Goal: Information Seeking & Learning: Learn about a topic

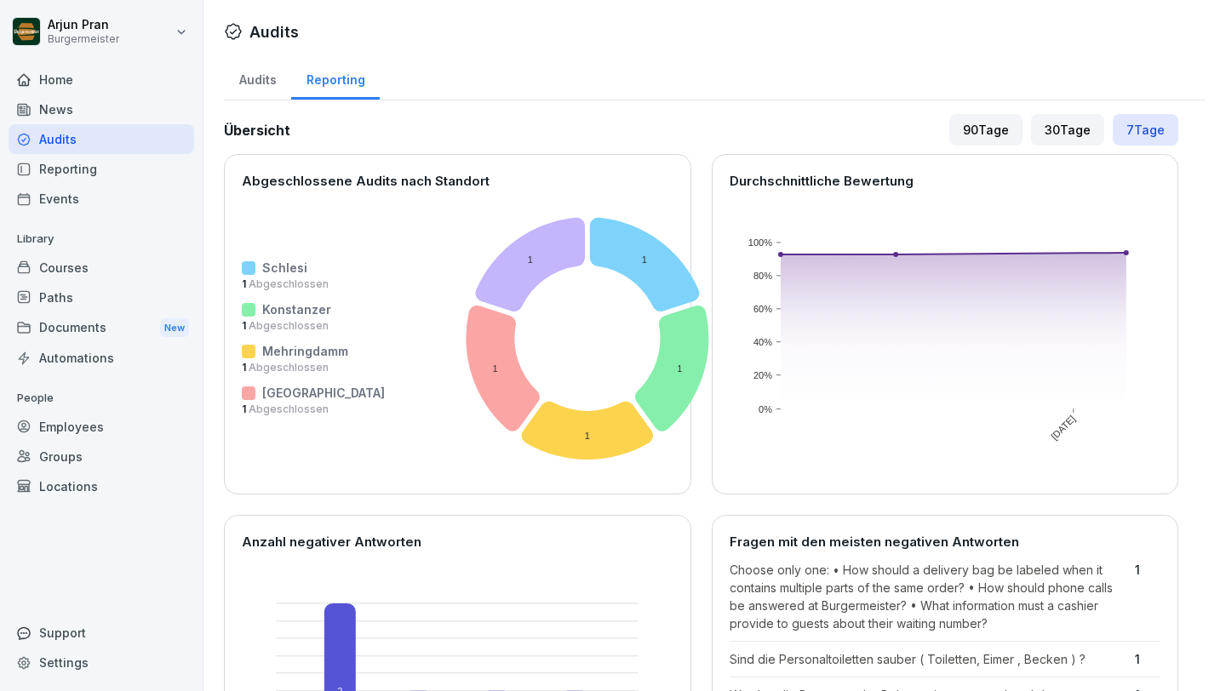
click at [80, 86] on div "Home" at bounding box center [102, 80] width 186 height 30
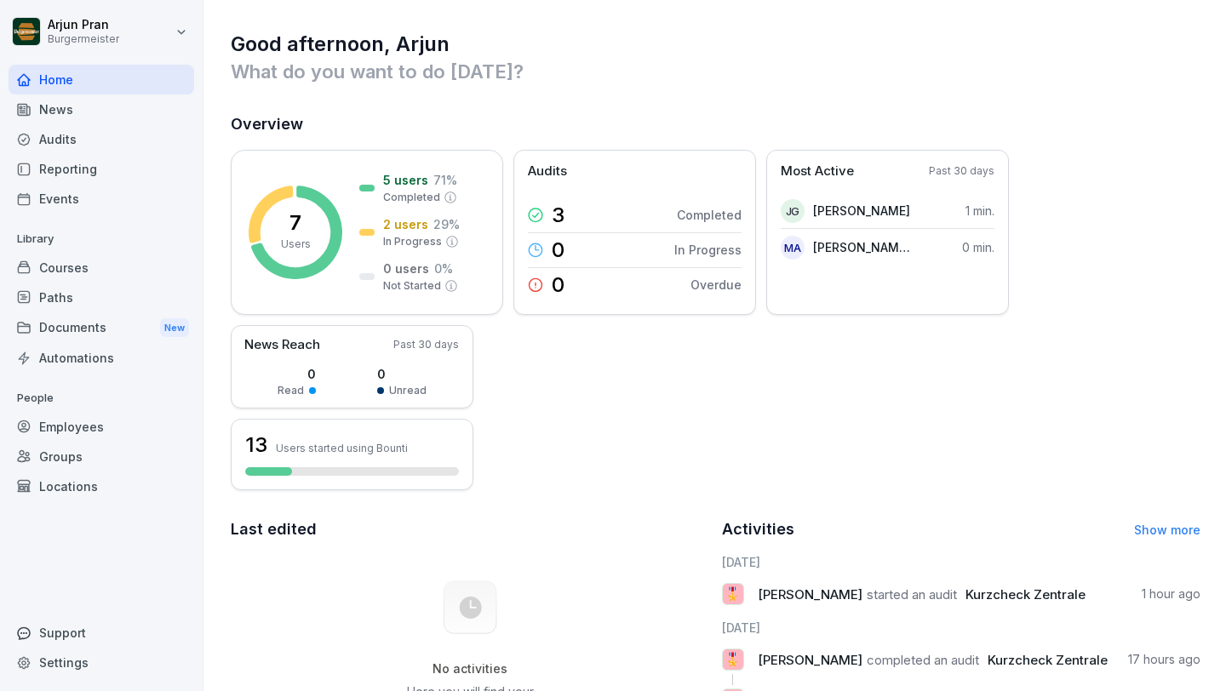
click at [81, 66] on div "Home" at bounding box center [102, 80] width 186 height 30
click at [118, 267] on div "Courses" at bounding box center [102, 268] width 186 height 30
click at [79, 313] on div "Documents New" at bounding box center [102, 328] width 186 height 32
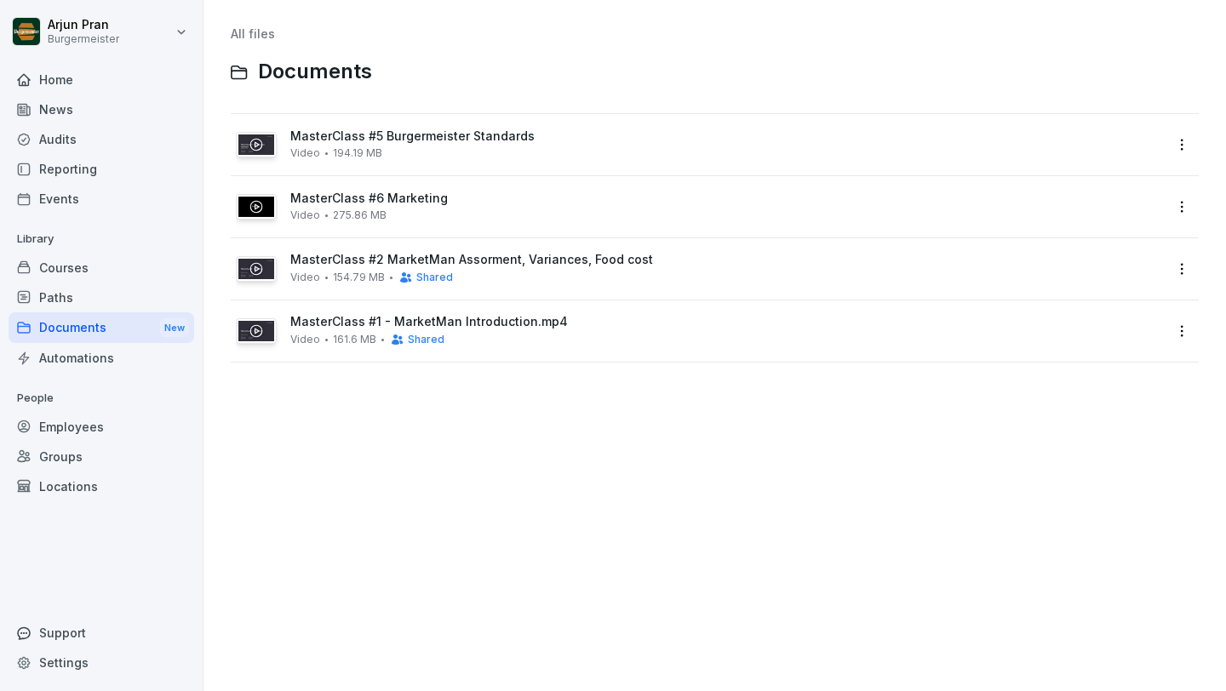
click at [89, 109] on div "News" at bounding box center [102, 110] width 186 height 30
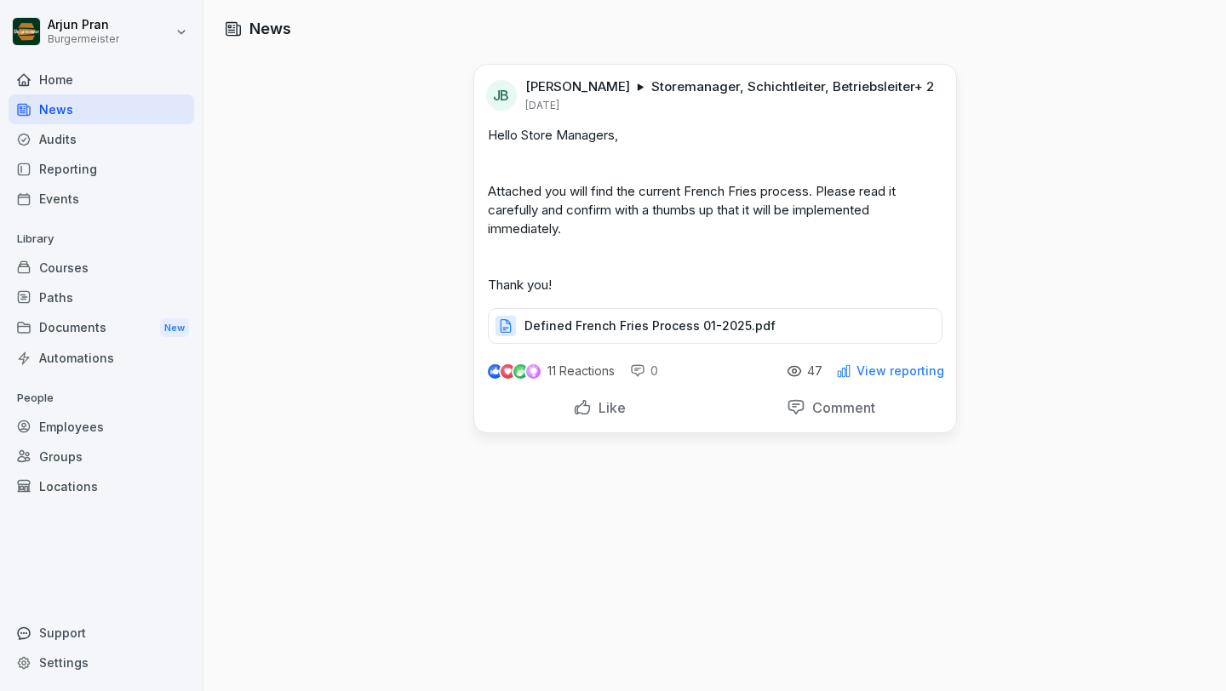
click at [92, 77] on div "Home" at bounding box center [102, 80] width 186 height 30
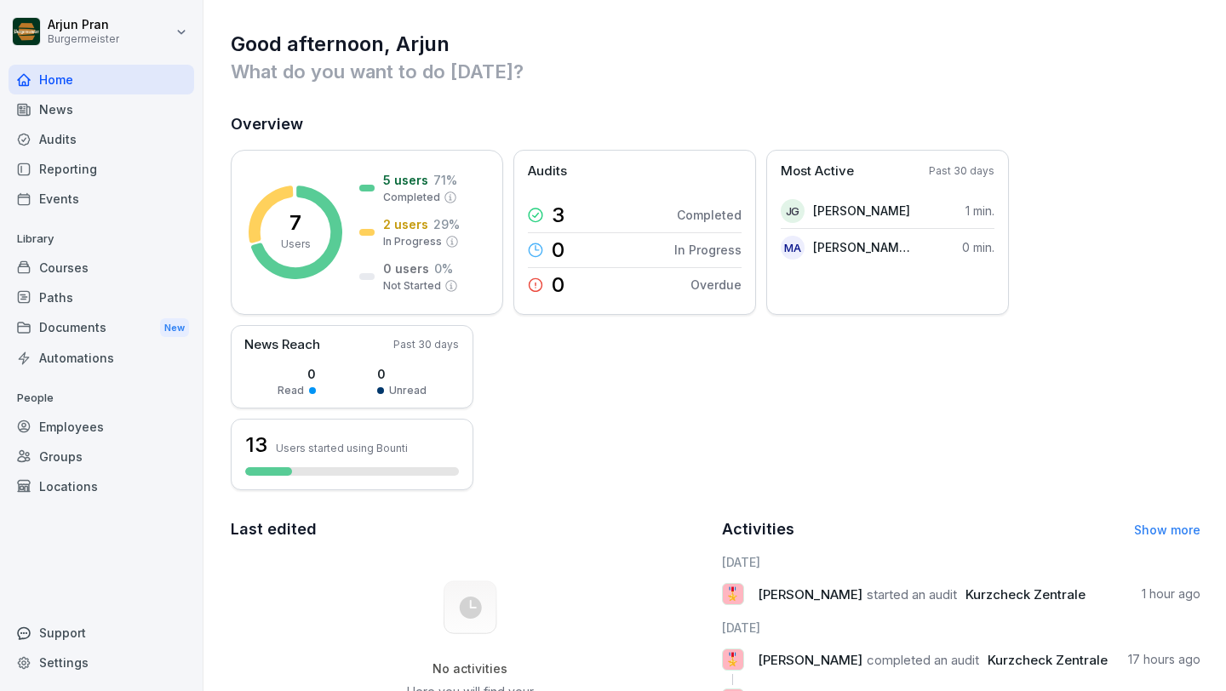
click at [77, 130] on div "Audits" at bounding box center [102, 139] width 186 height 30
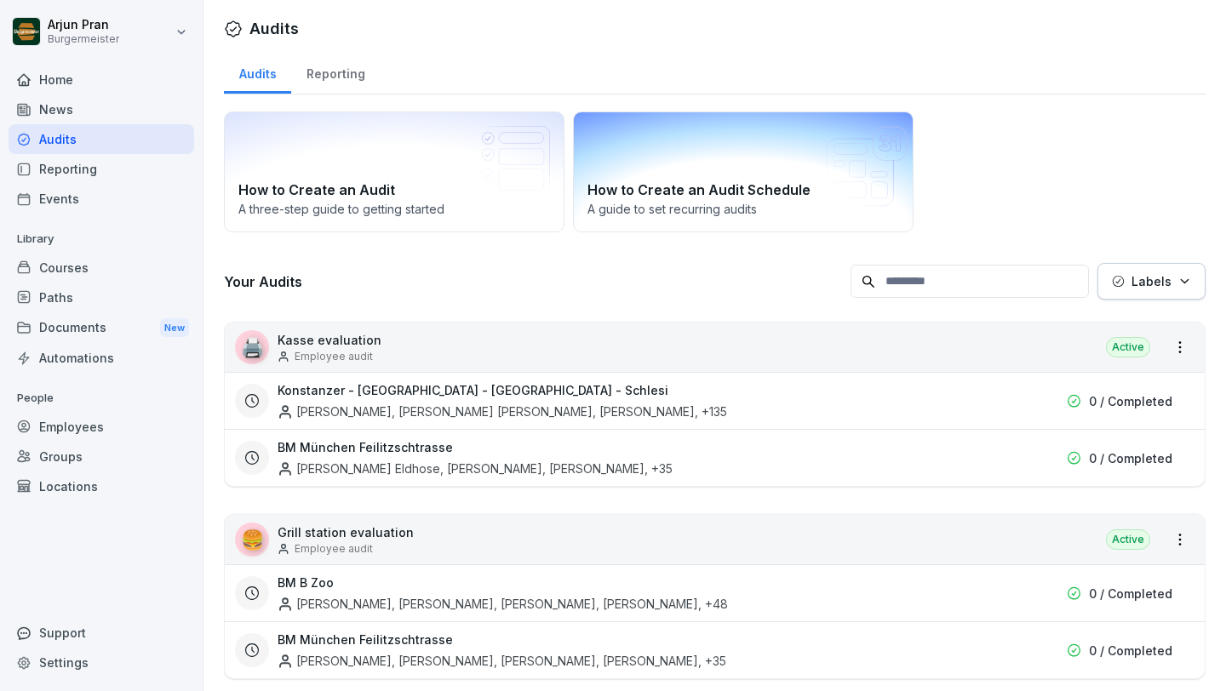
click at [873, 195] on icon at bounding box center [867, 166] width 82 height 81
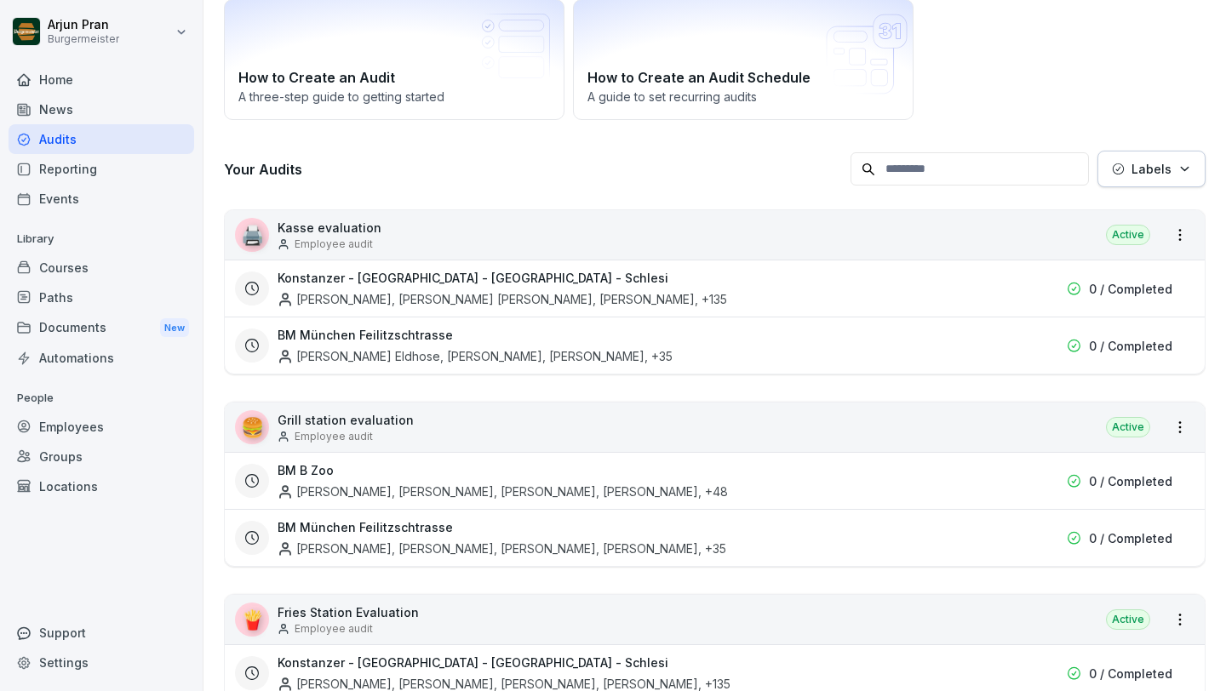
scroll to position [111, 0]
click at [384, 238] on div "🖨️ Kasse evaluation Employee audit Active" at bounding box center [715, 236] width 980 height 49
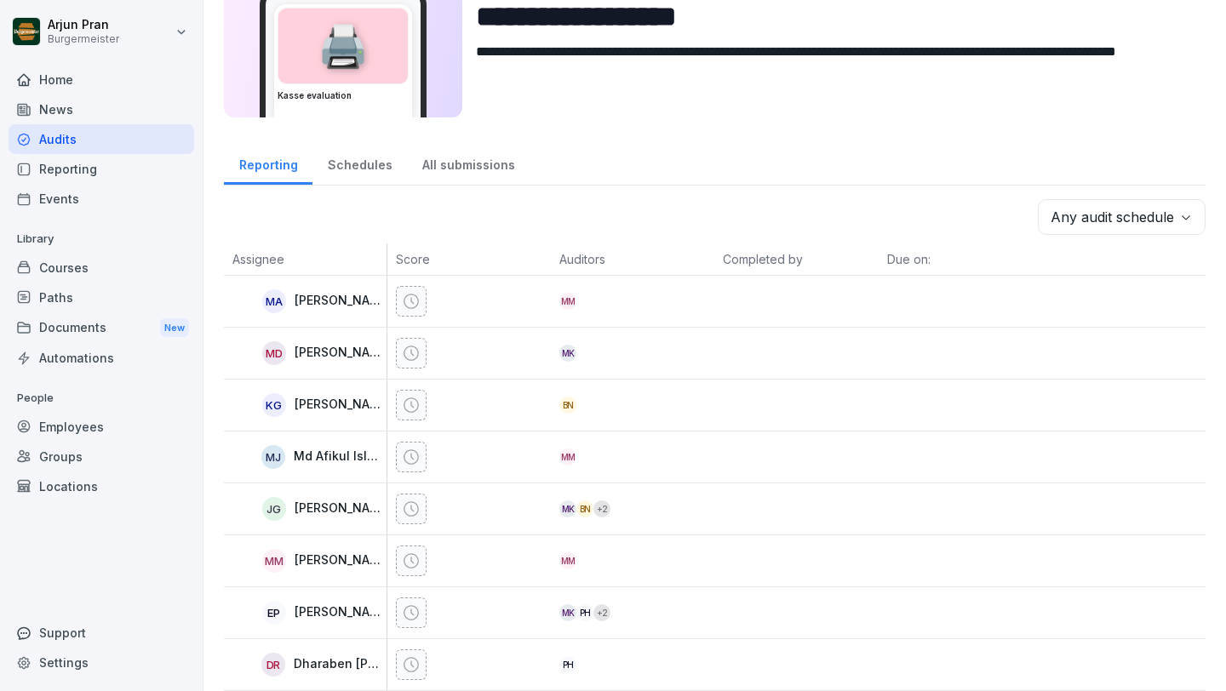
scroll to position [71, 0]
click at [346, 182] on div "Schedules" at bounding box center [359, 162] width 95 height 43
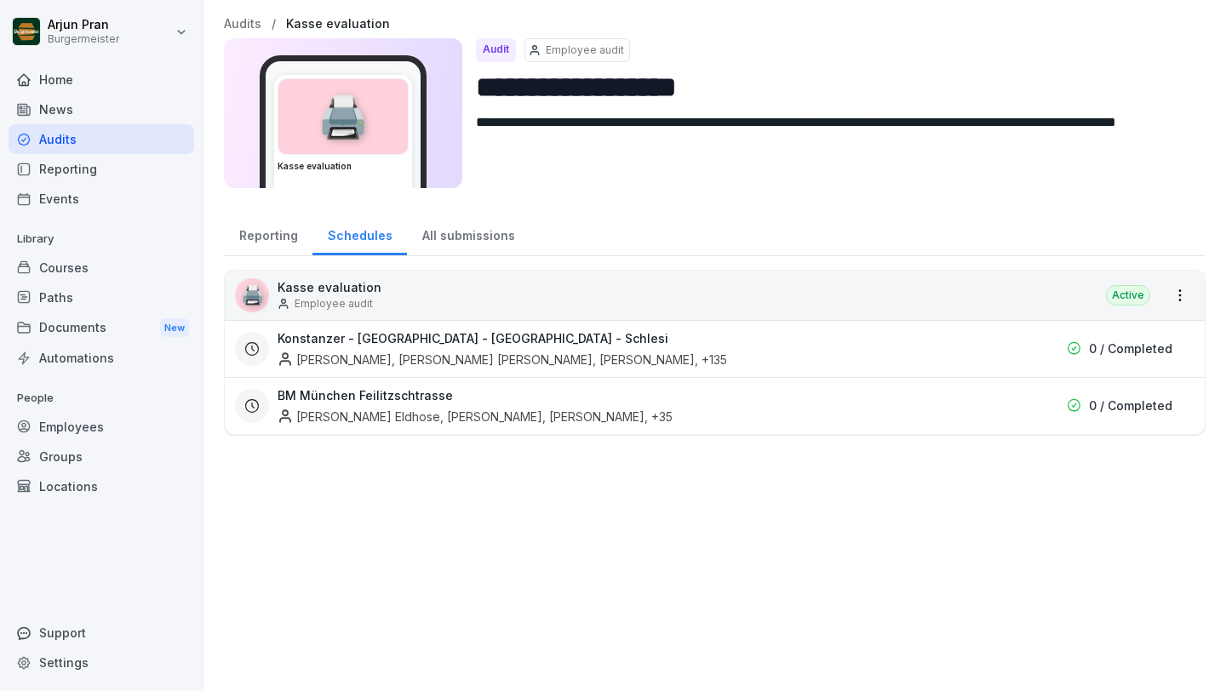
click at [266, 218] on div "Reporting" at bounding box center [268, 233] width 89 height 43
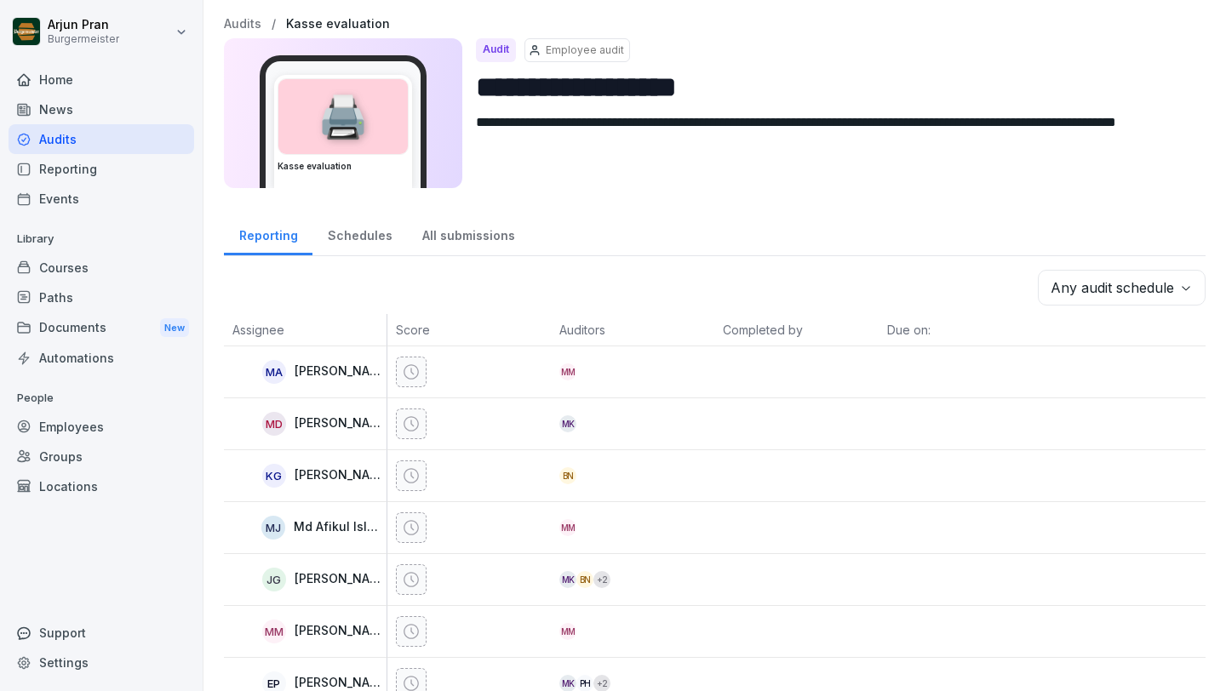
click at [121, 135] on div "Audits" at bounding box center [102, 139] width 186 height 30
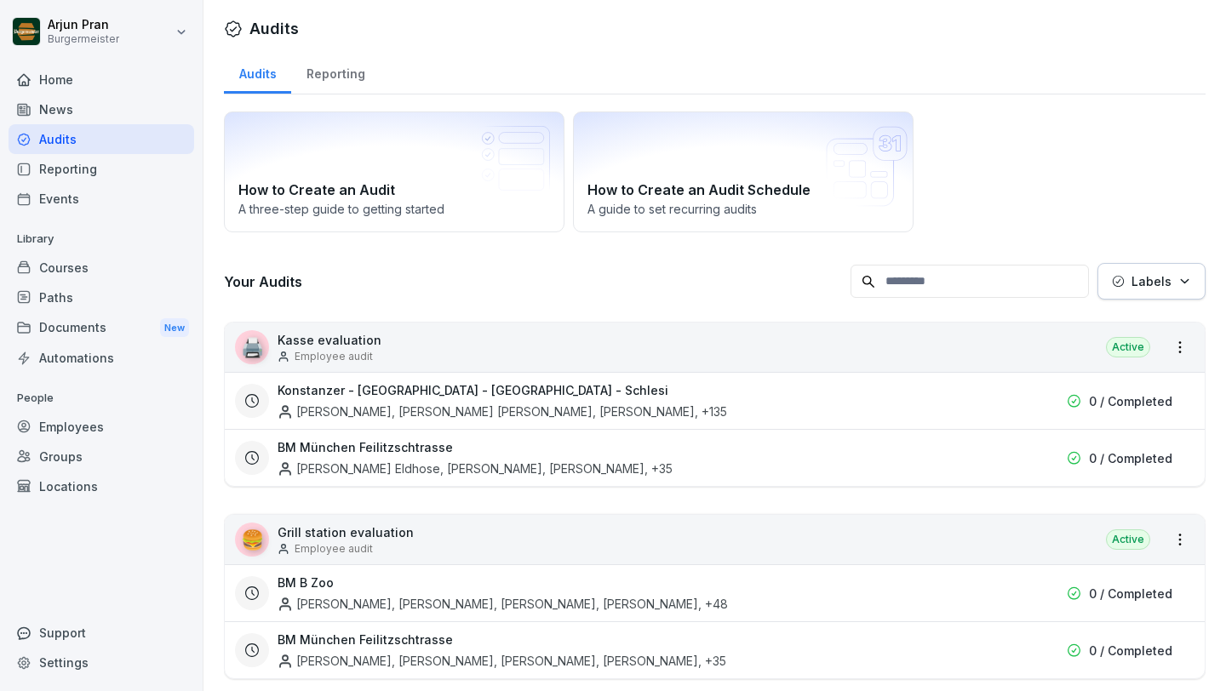
click at [1144, 290] on button "Labels" at bounding box center [1151, 281] width 108 height 37
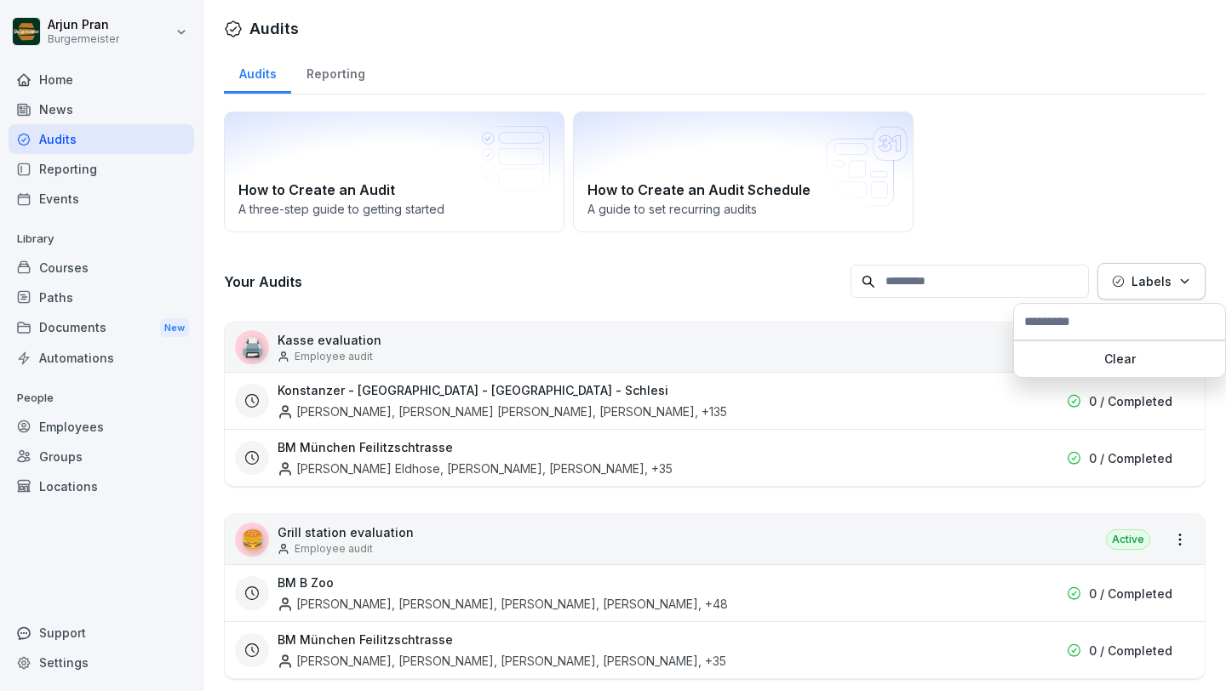
click at [1144, 290] on button "Labels" at bounding box center [1151, 281] width 108 height 37
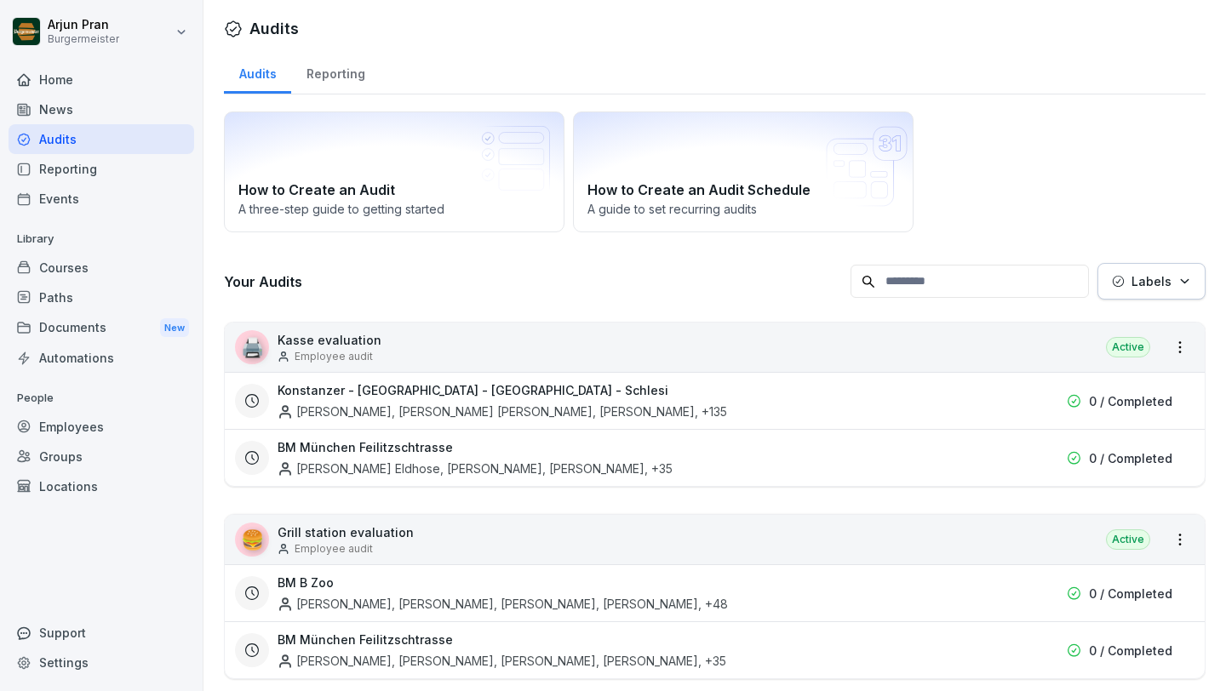
click at [335, 85] on div "Reporting" at bounding box center [335, 71] width 89 height 43
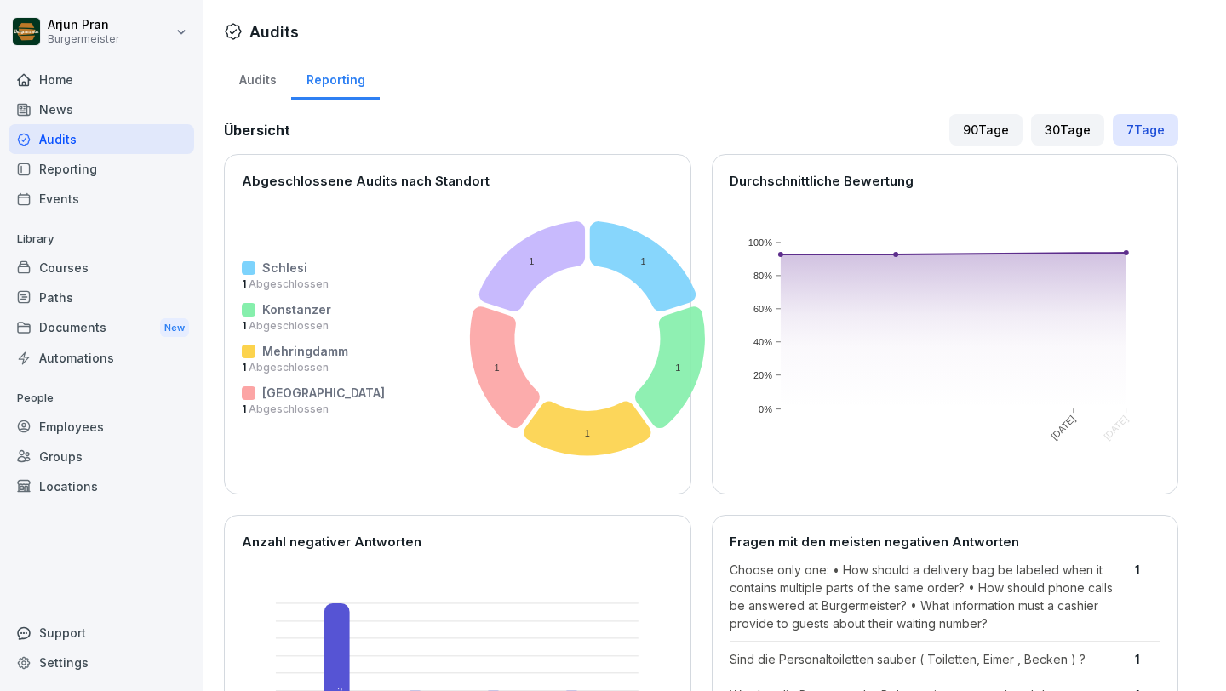
click at [278, 72] on div "Audits" at bounding box center [257, 77] width 67 height 43
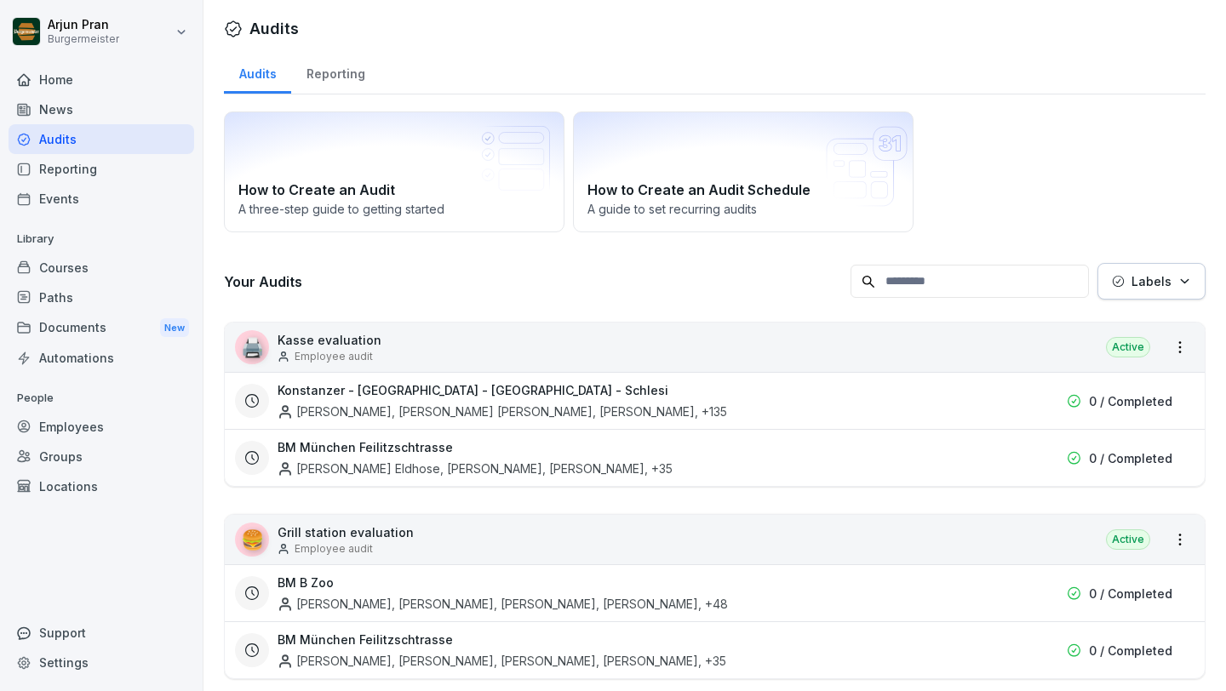
click at [108, 151] on div "Audits" at bounding box center [102, 139] width 186 height 30
click at [128, 135] on div "Audits" at bounding box center [102, 139] width 186 height 30
click at [67, 178] on div "Reporting" at bounding box center [102, 169] width 186 height 30
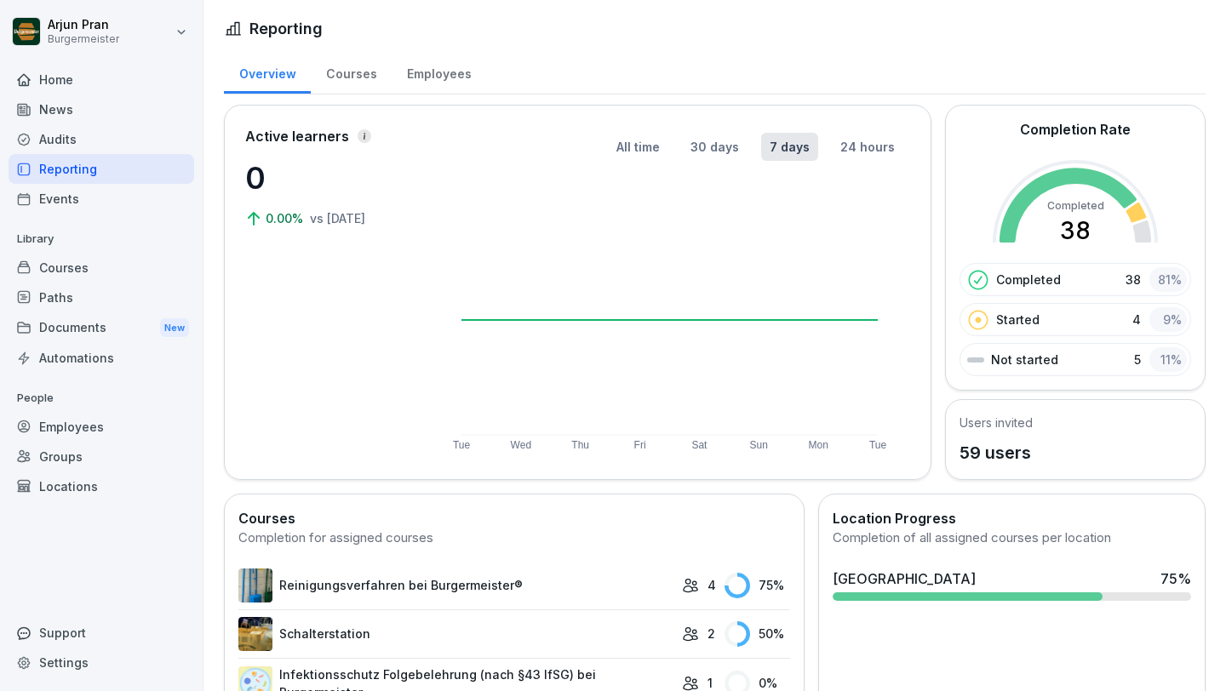
click at [62, 199] on div "Events" at bounding box center [102, 199] width 186 height 30
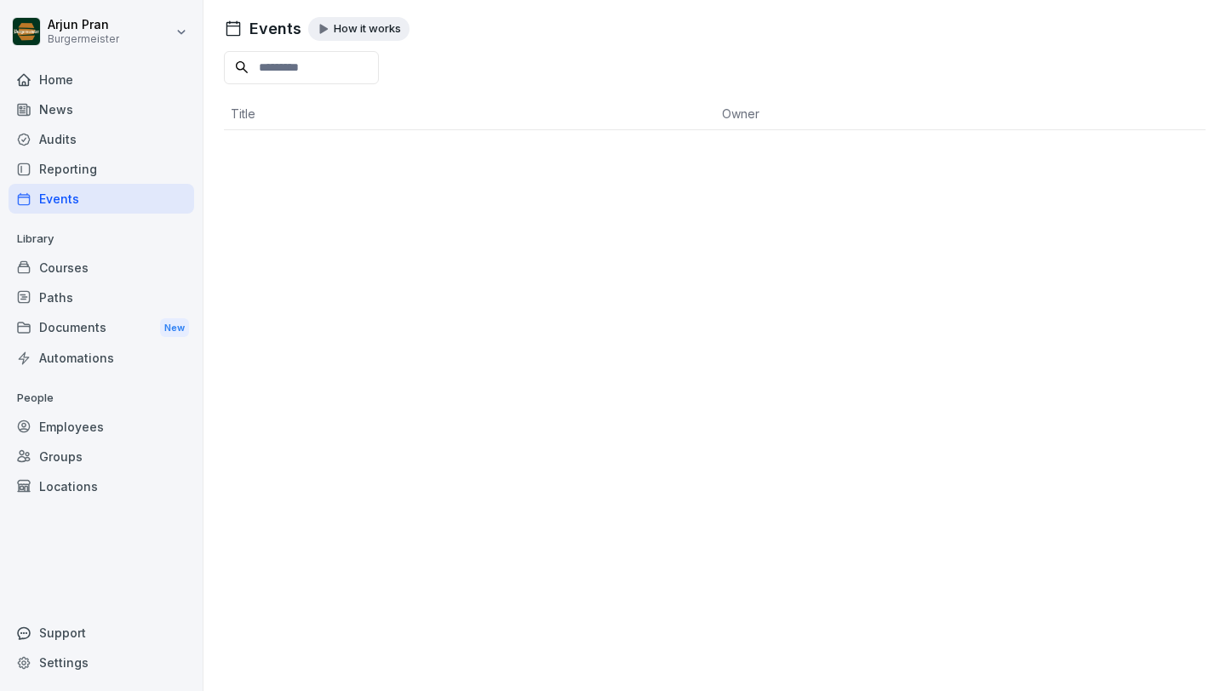
click at [74, 135] on div "Audits" at bounding box center [102, 139] width 186 height 30
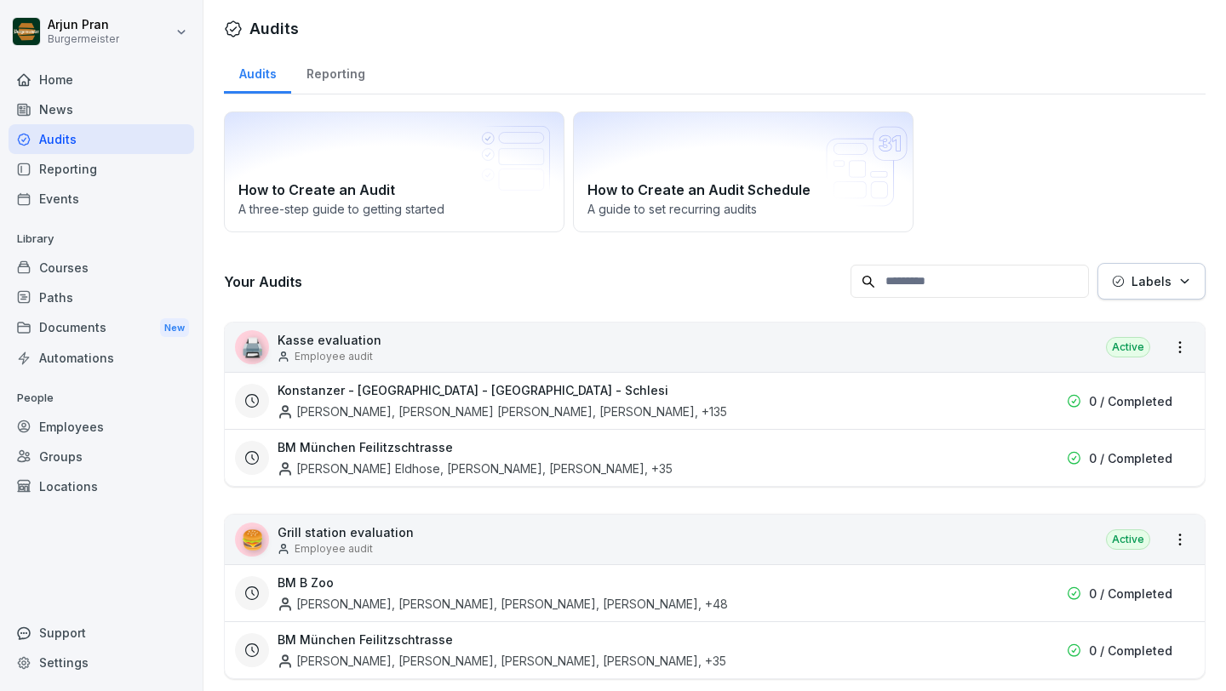
click at [327, 65] on div "Reporting" at bounding box center [335, 71] width 89 height 43
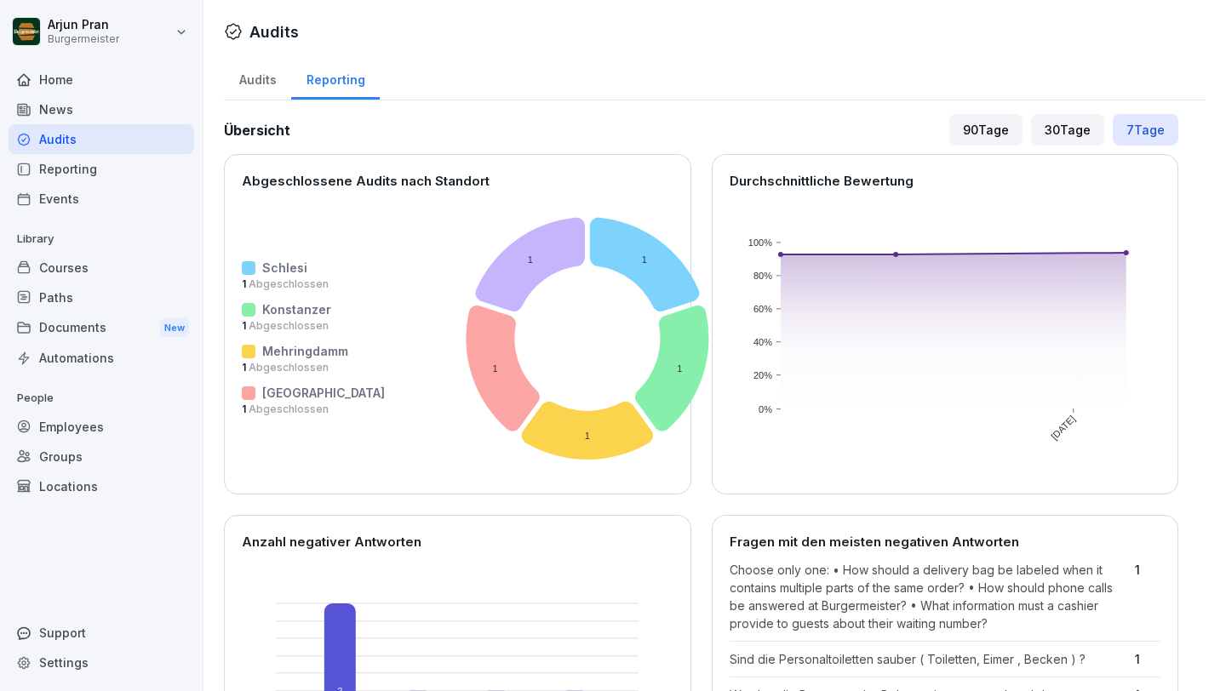
click at [96, 333] on div "Documents New" at bounding box center [102, 328] width 186 height 32
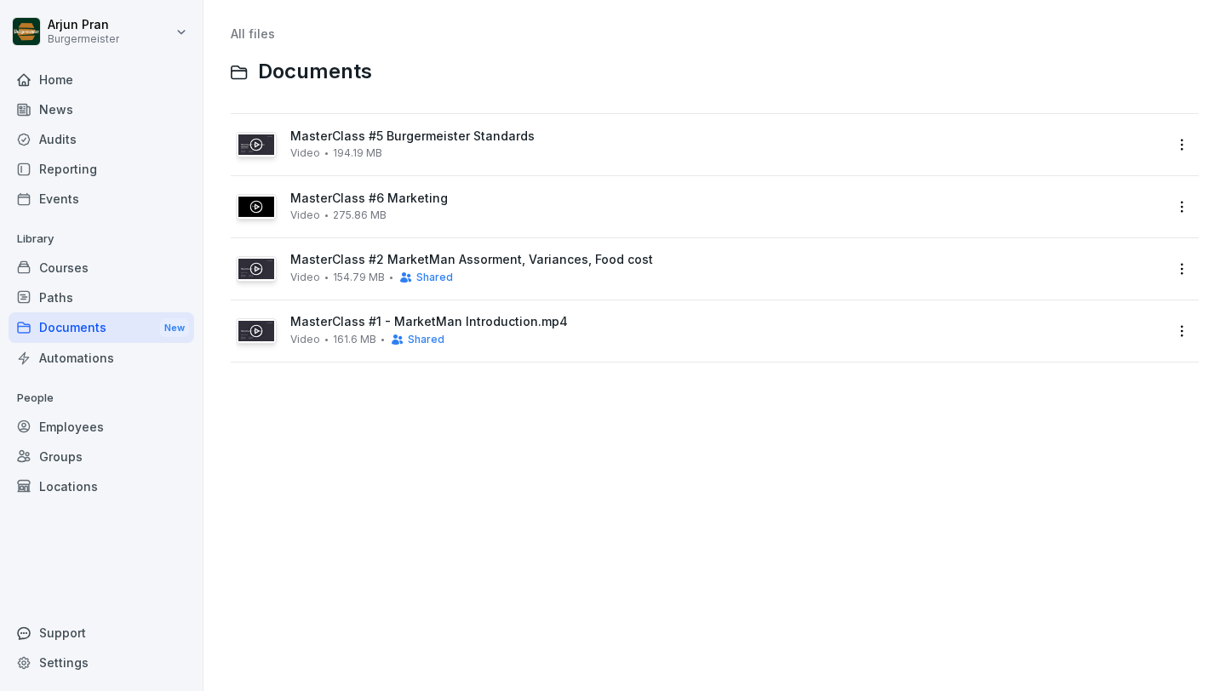
click at [185, 45] on html "Arjun Pran Burgermeister Home News Audits Reporting Events Library Courses Path…" at bounding box center [613, 345] width 1226 height 691
click at [117, 419] on div "Employees" at bounding box center [102, 427] width 186 height 30
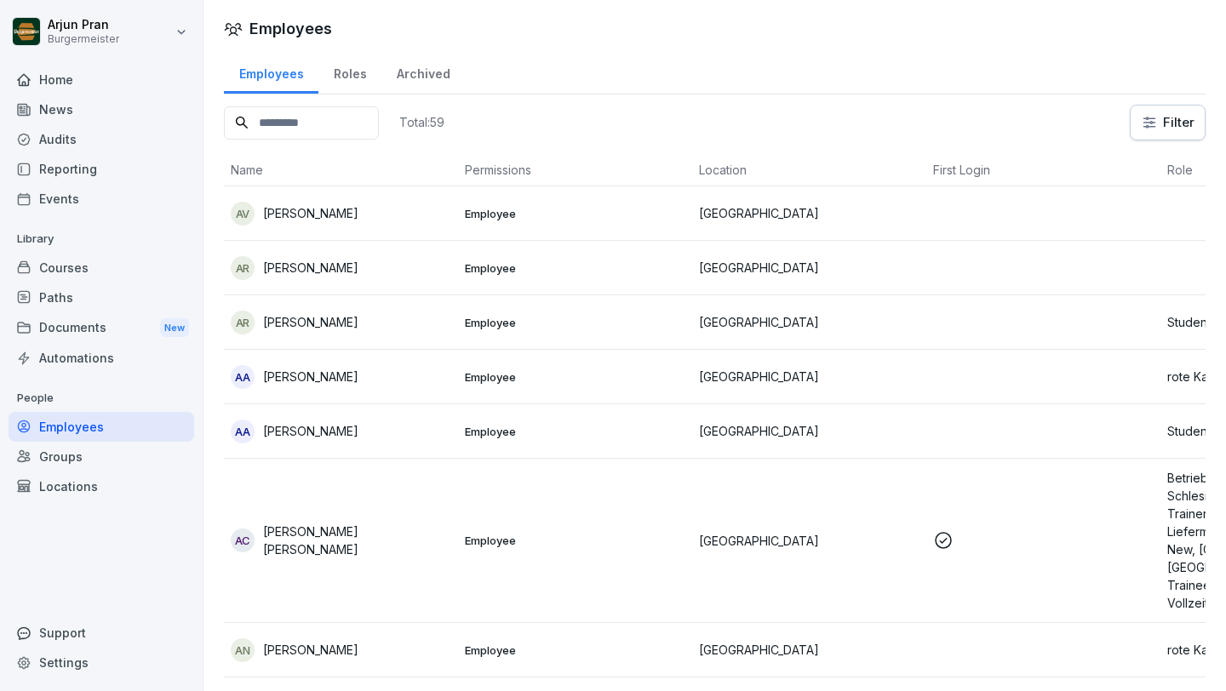
click at [82, 90] on div "Home" at bounding box center [102, 80] width 186 height 30
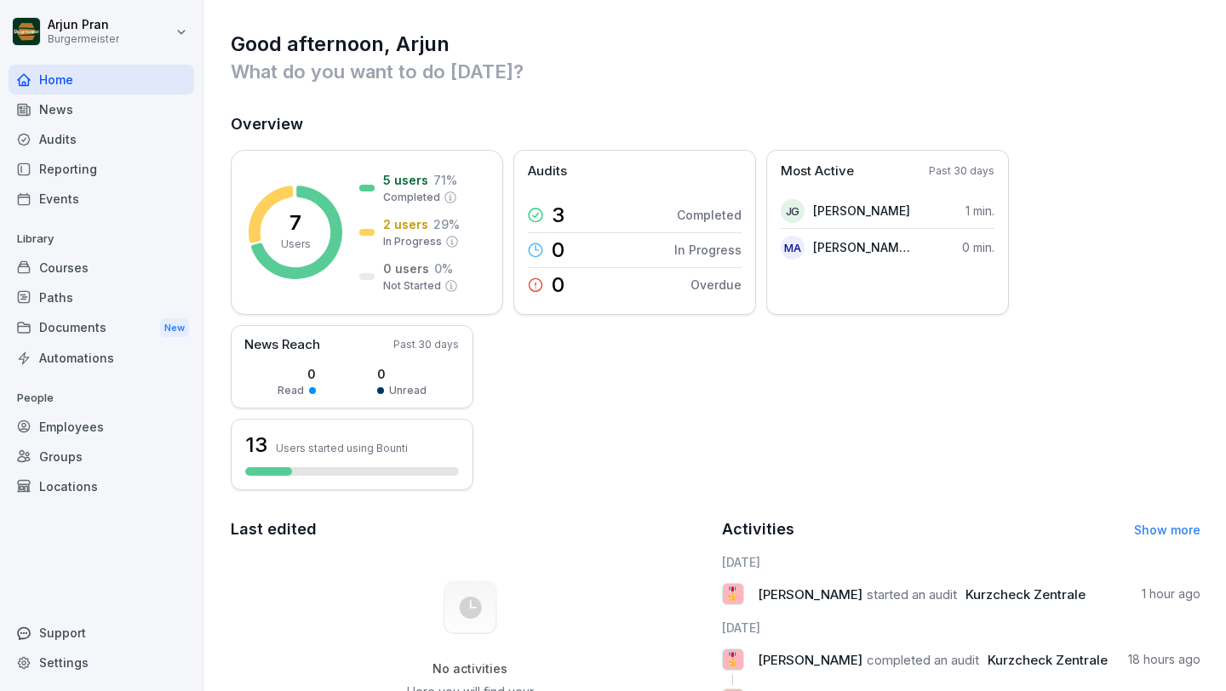
click at [81, 103] on div "News" at bounding box center [102, 110] width 186 height 30
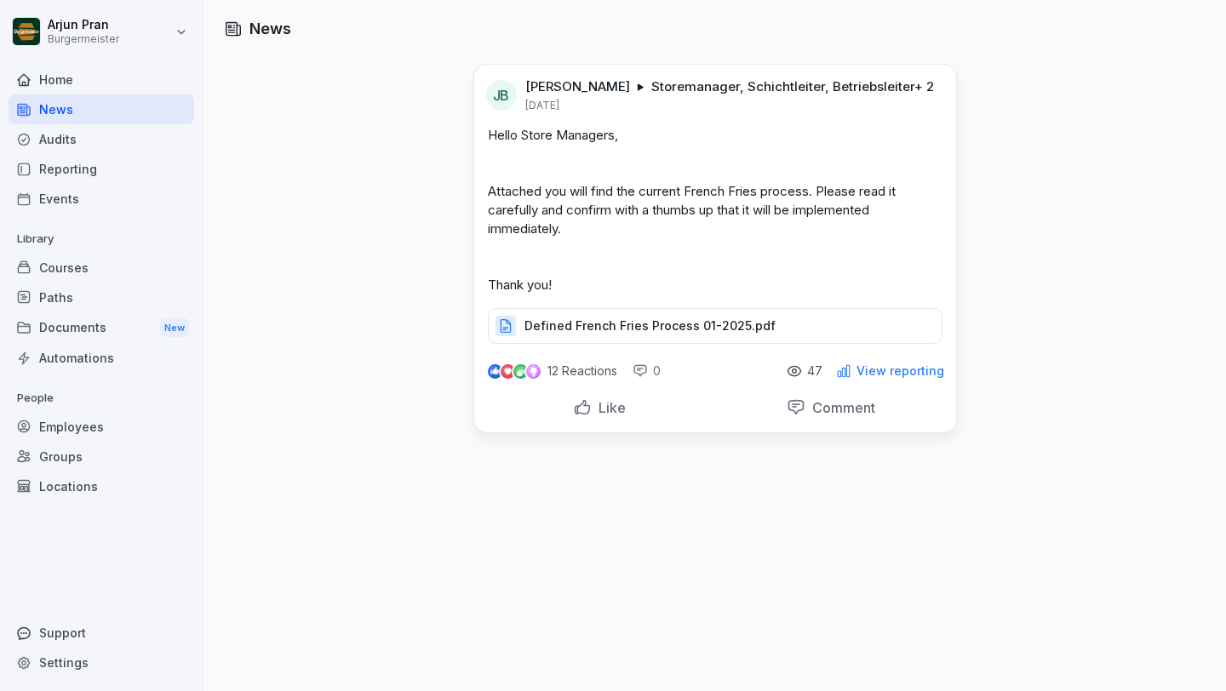
click at [129, 129] on div "Audits" at bounding box center [102, 139] width 186 height 30
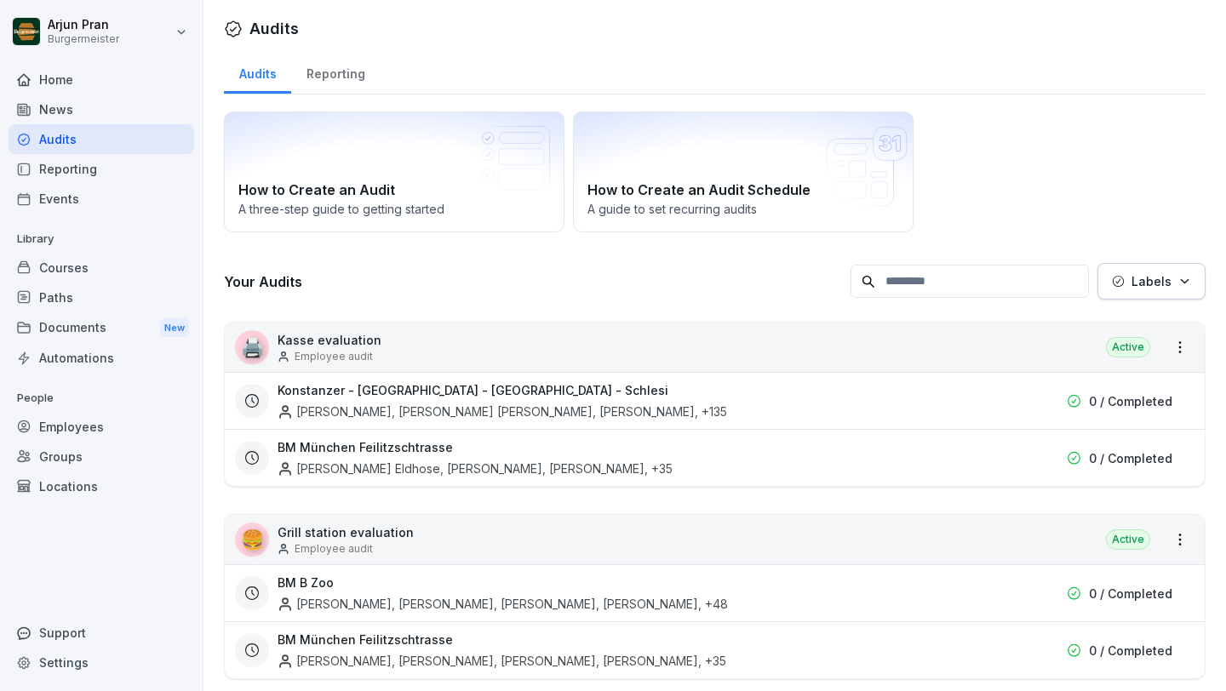
click at [129, 129] on div "Audits" at bounding box center [102, 139] width 186 height 30
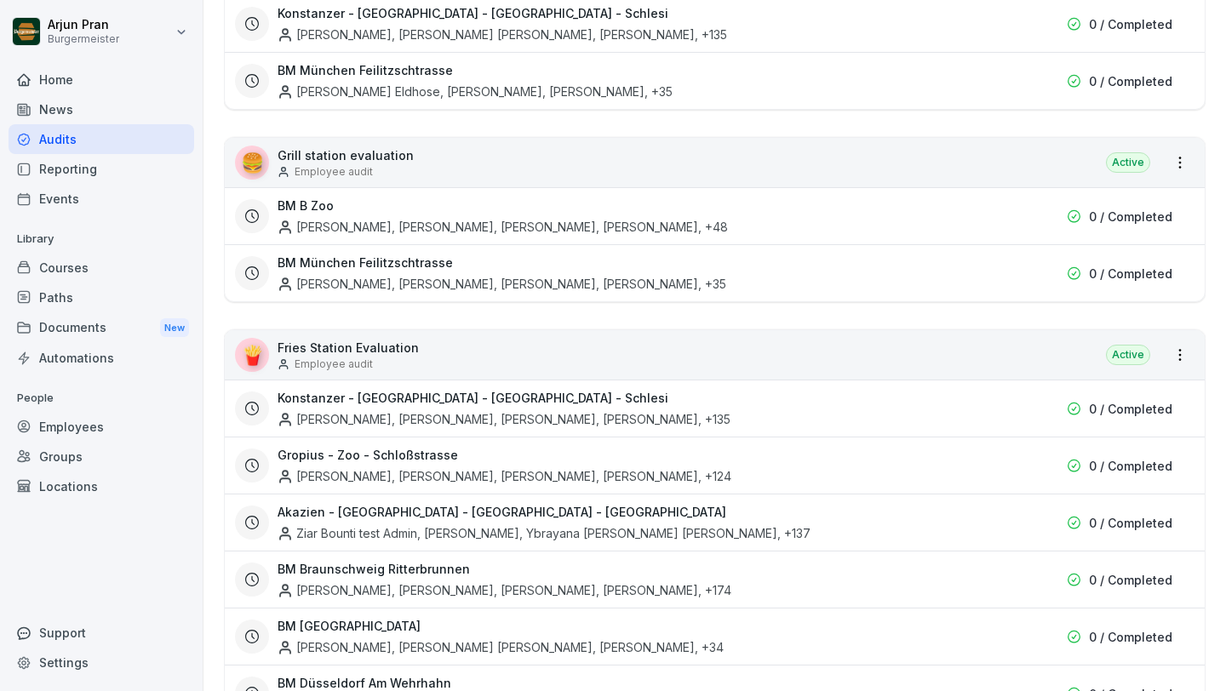
scroll to position [393, 0]
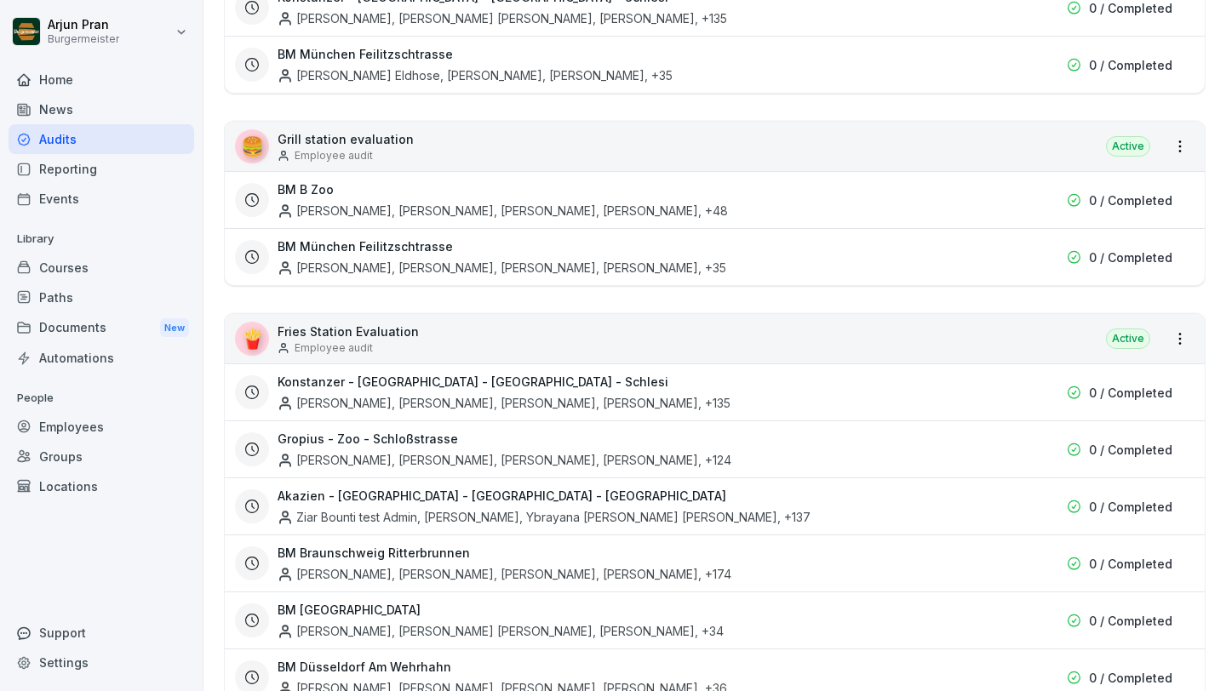
click at [424, 463] on div "Gulshan Saini, Jeet Devraj Singh, Harsh Vikram Singh, Arshdeep Singh , +124" at bounding box center [505, 460] width 454 height 18
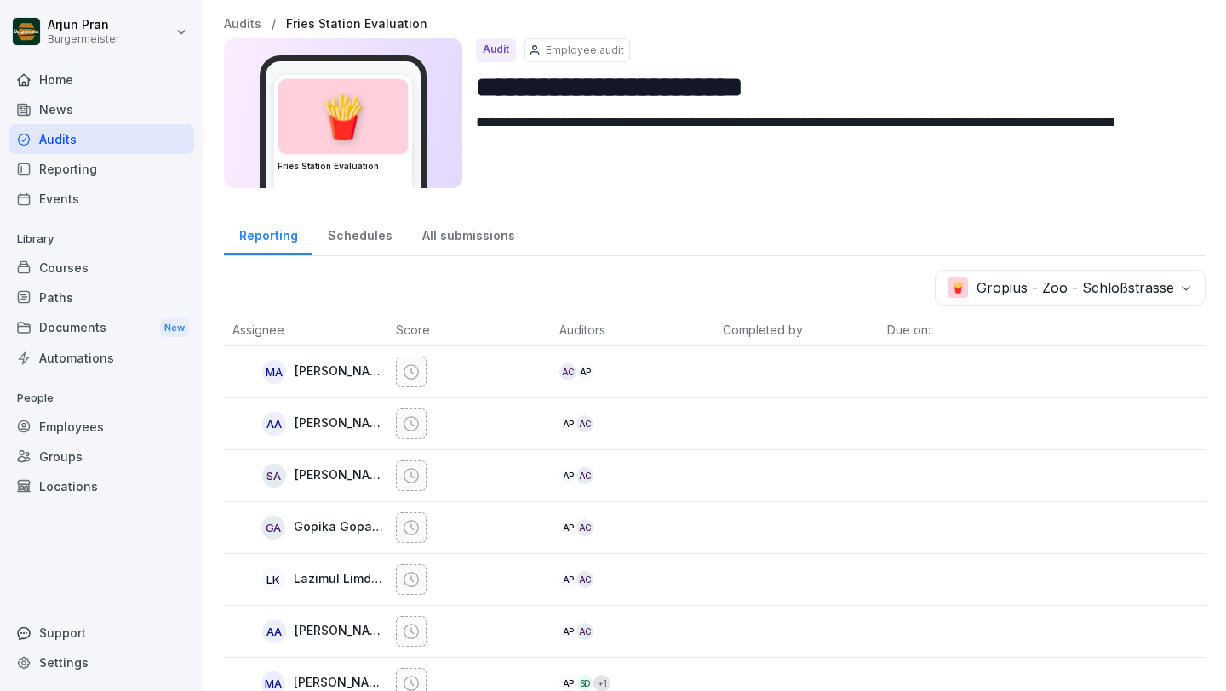
click at [139, 141] on div "Audits" at bounding box center [102, 139] width 186 height 30
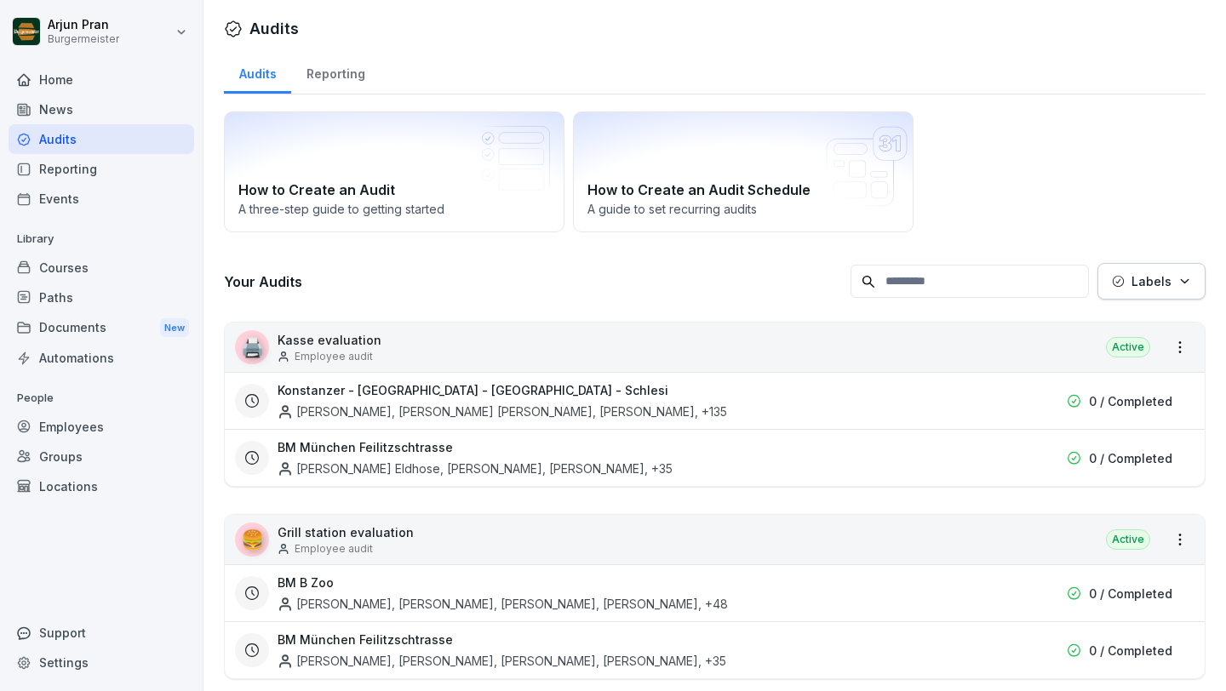
click at [139, 141] on div "Audits" at bounding box center [102, 139] width 186 height 30
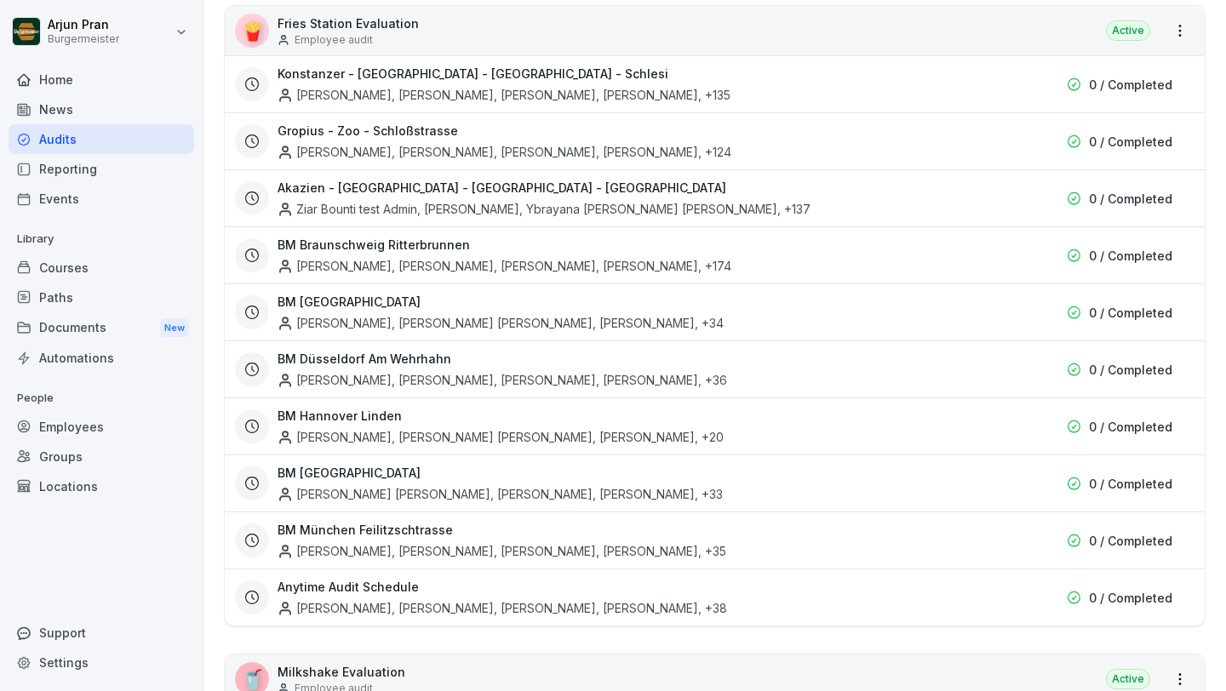
scroll to position [699, 0]
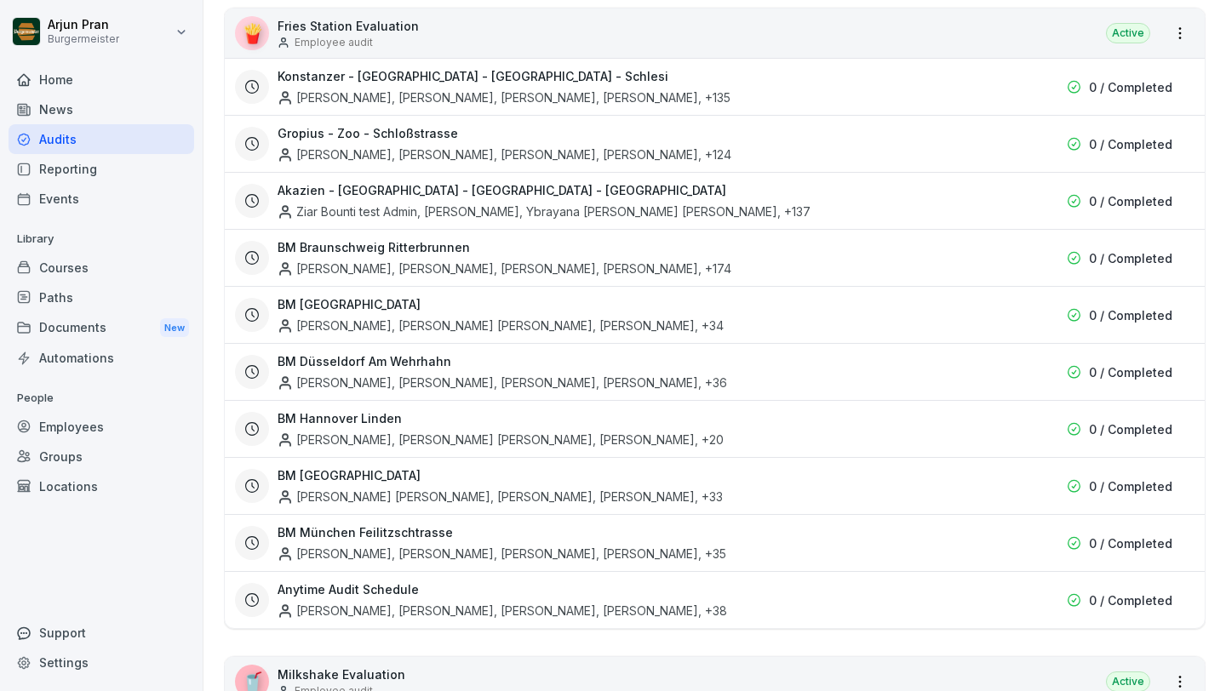
click at [135, 169] on div "Reporting" at bounding box center [102, 169] width 186 height 30
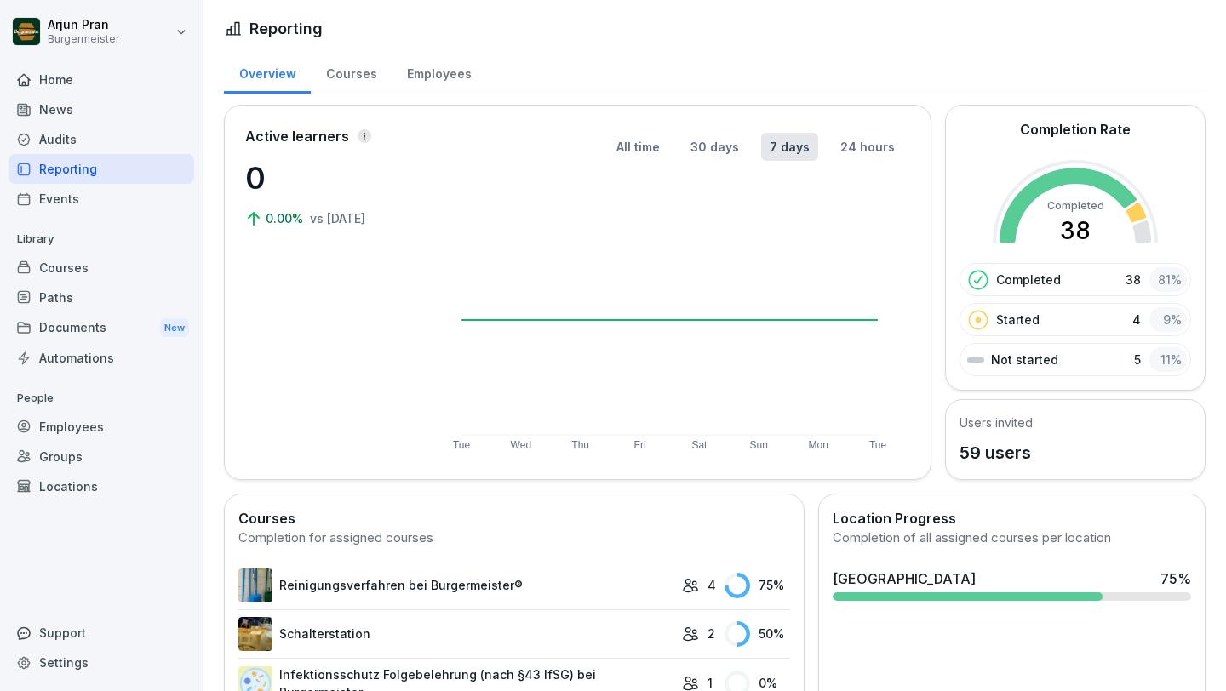
click at [366, 251] on div "Active learners 0 0.00% vs yesterday" at bounding box center [330, 292] width 170 height 333
click at [171, 129] on div "Audits" at bounding box center [102, 139] width 186 height 30
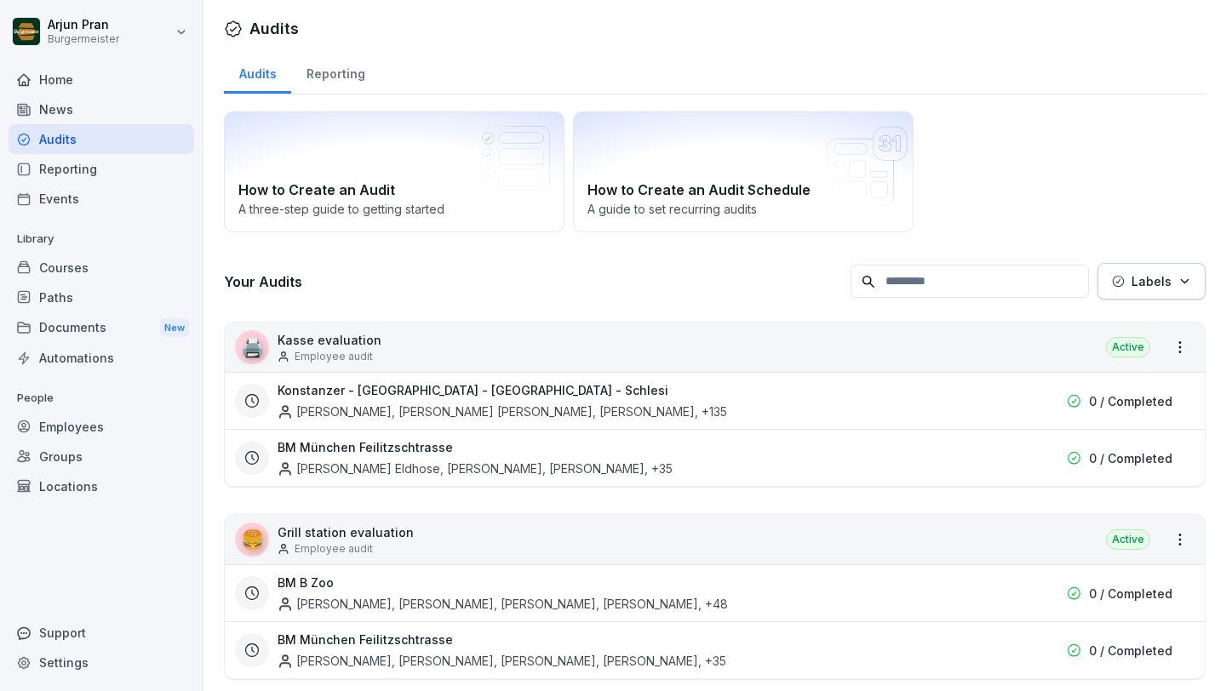
click at [326, 83] on div "Reporting" at bounding box center [335, 71] width 89 height 43
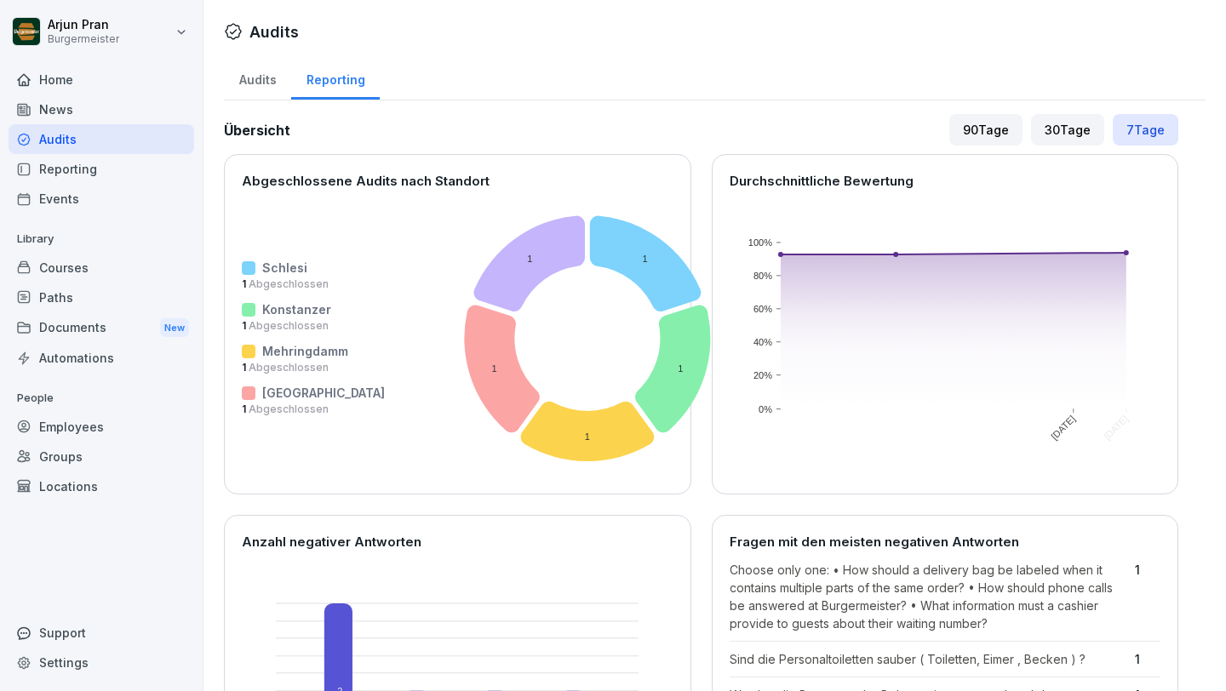
click at [135, 164] on div "Reporting" at bounding box center [102, 169] width 186 height 30
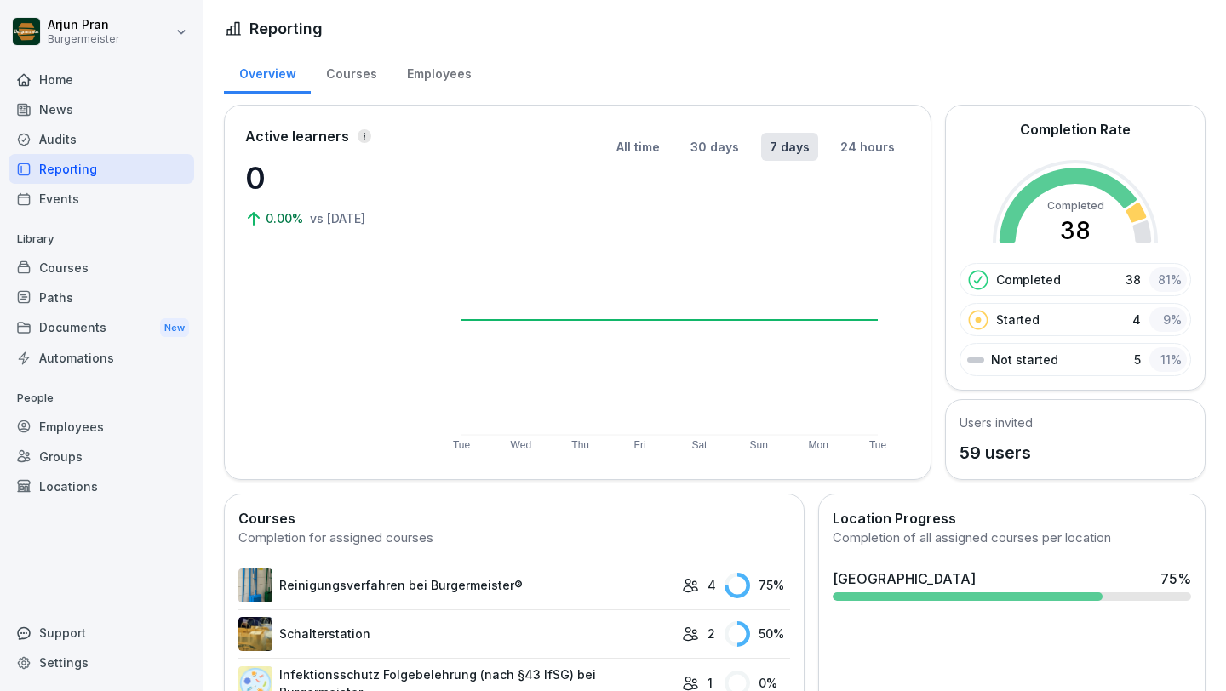
click at [356, 68] on div "Courses" at bounding box center [351, 71] width 81 height 43
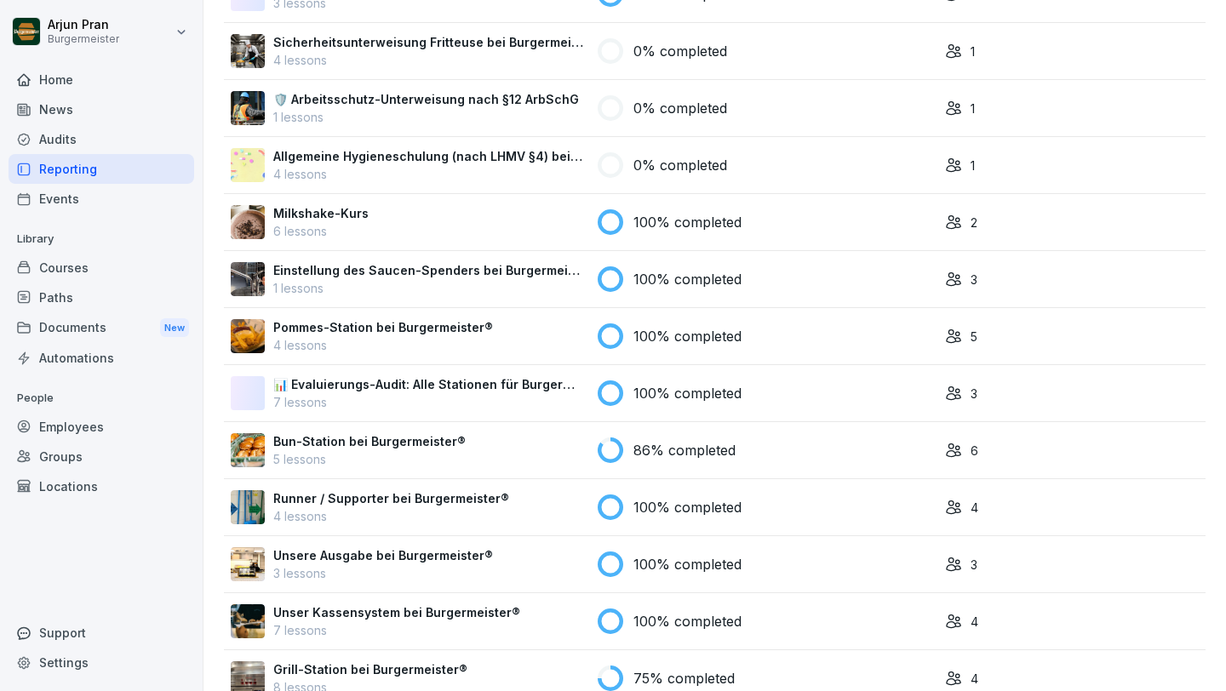
scroll to position [514, 0]
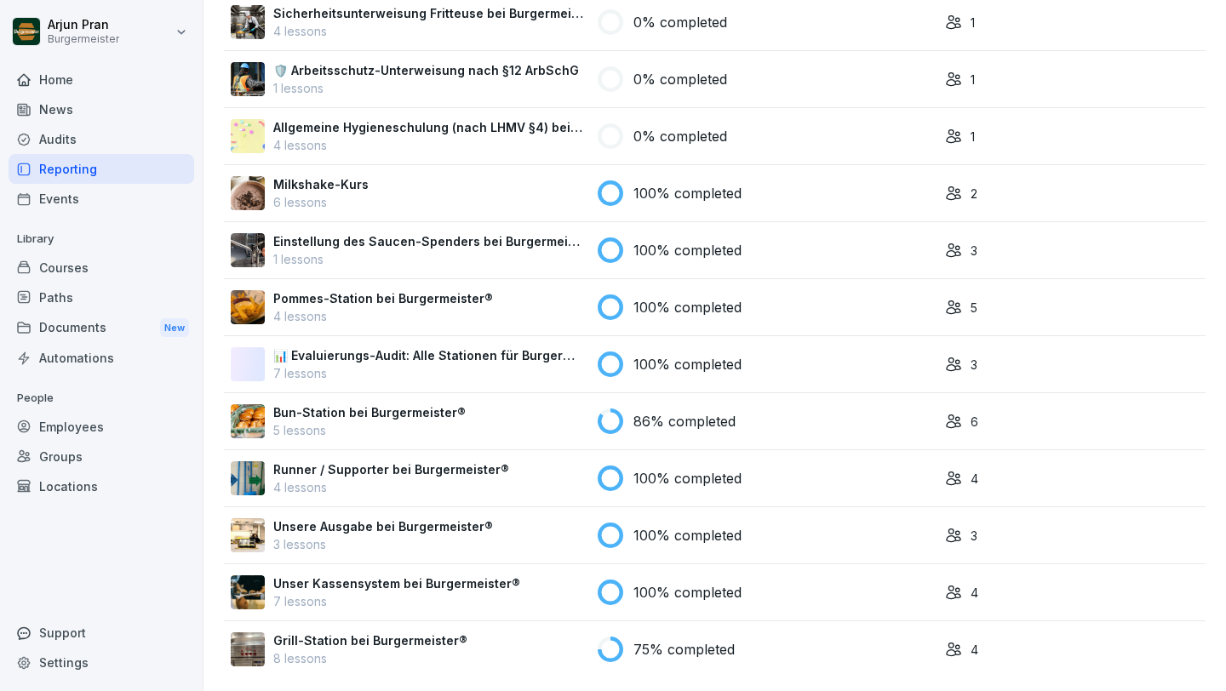
click at [381, 408] on p "Bun-Station bei Burgermeister®" at bounding box center [369, 413] width 192 height 18
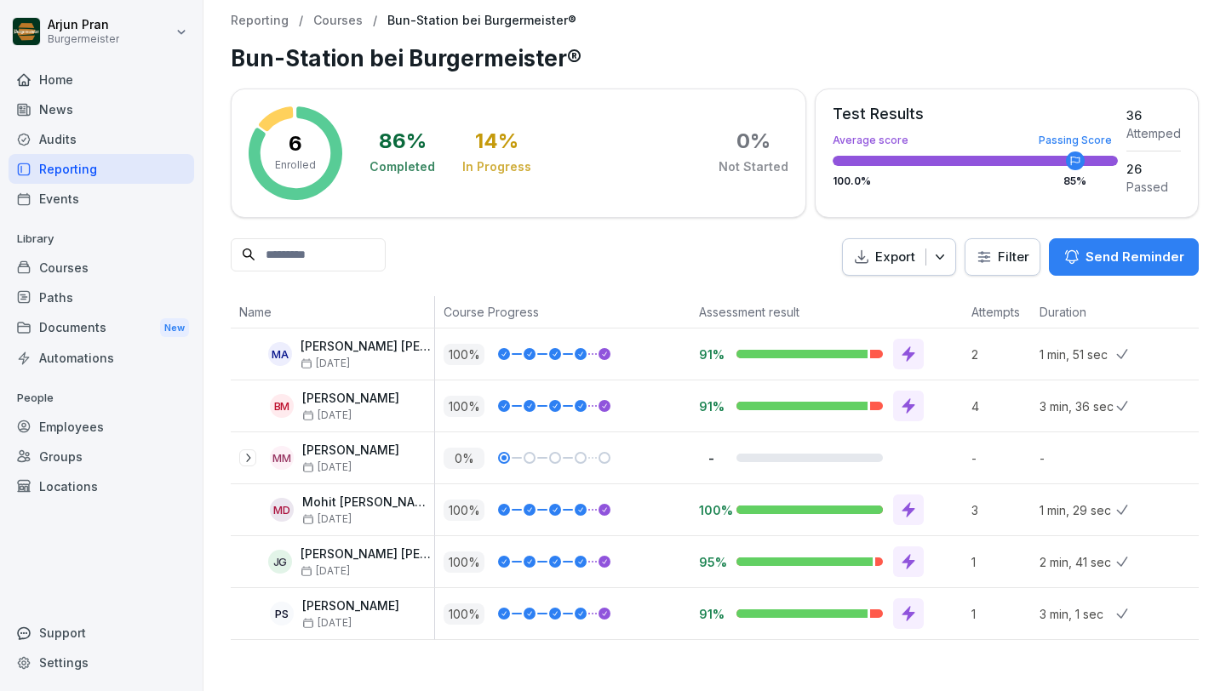
click at [276, 115] on icon at bounding box center [276, 118] width 34 height 25
click at [1149, 266] on p "Send Reminder" at bounding box center [1135, 257] width 99 height 19
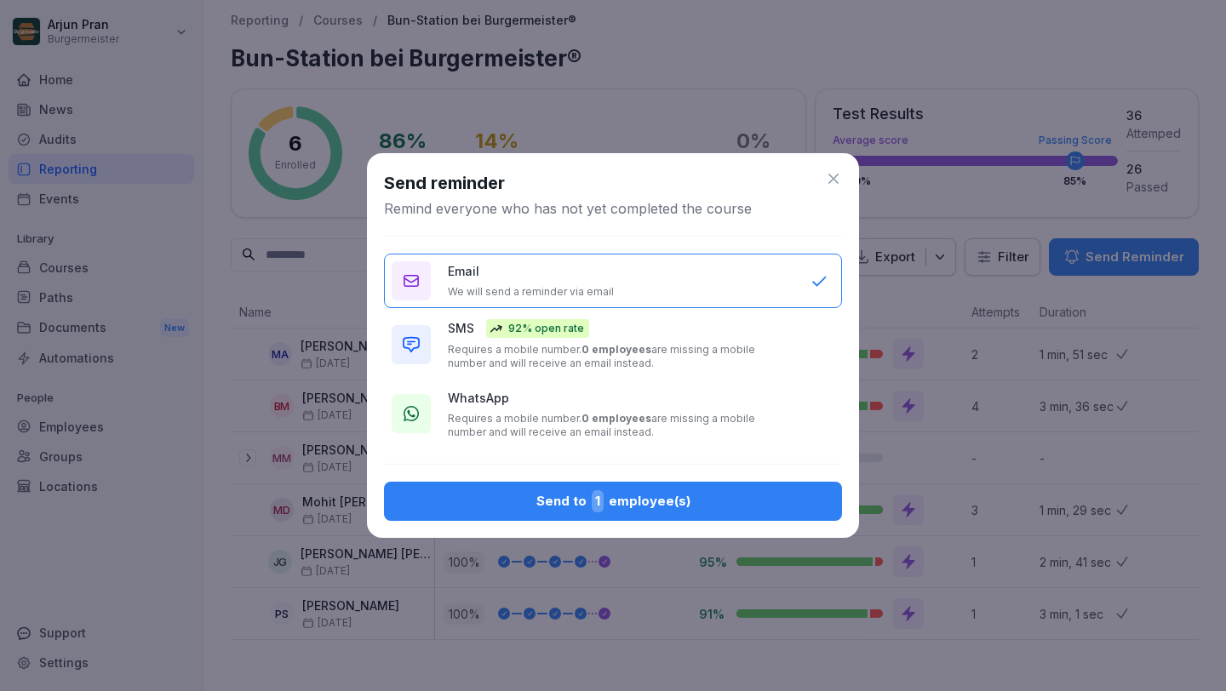
click at [834, 180] on icon at bounding box center [833, 179] width 10 height 10
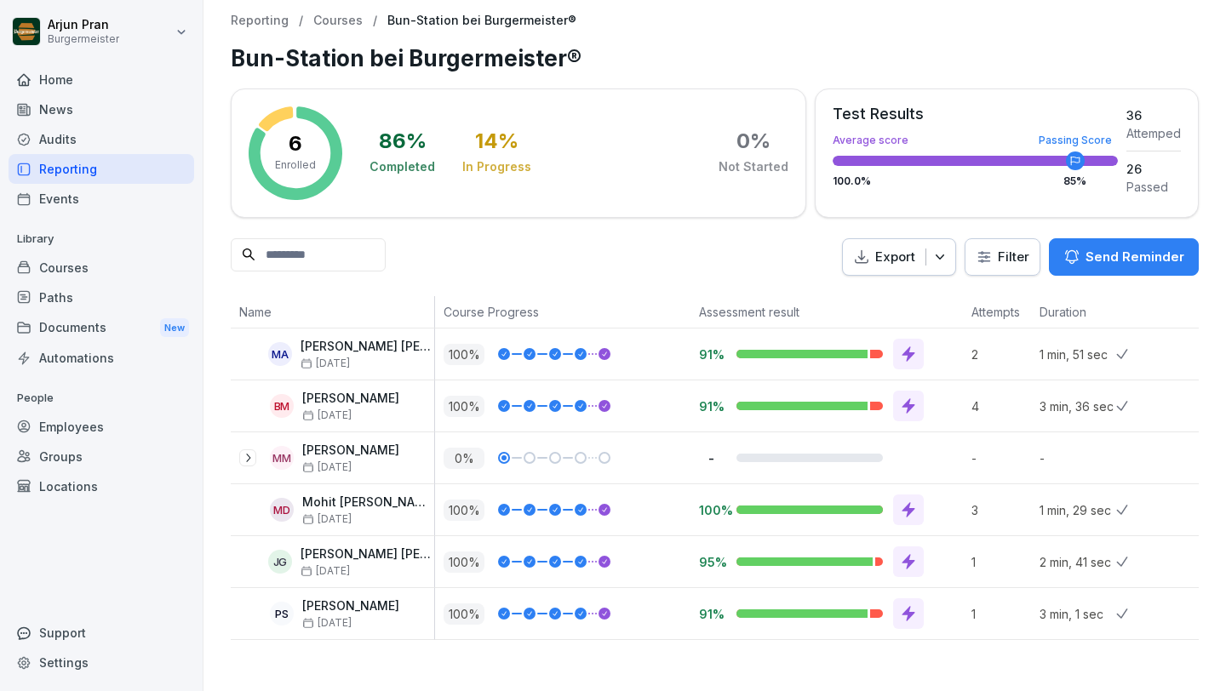
click at [72, 134] on div "Audits" at bounding box center [102, 139] width 186 height 30
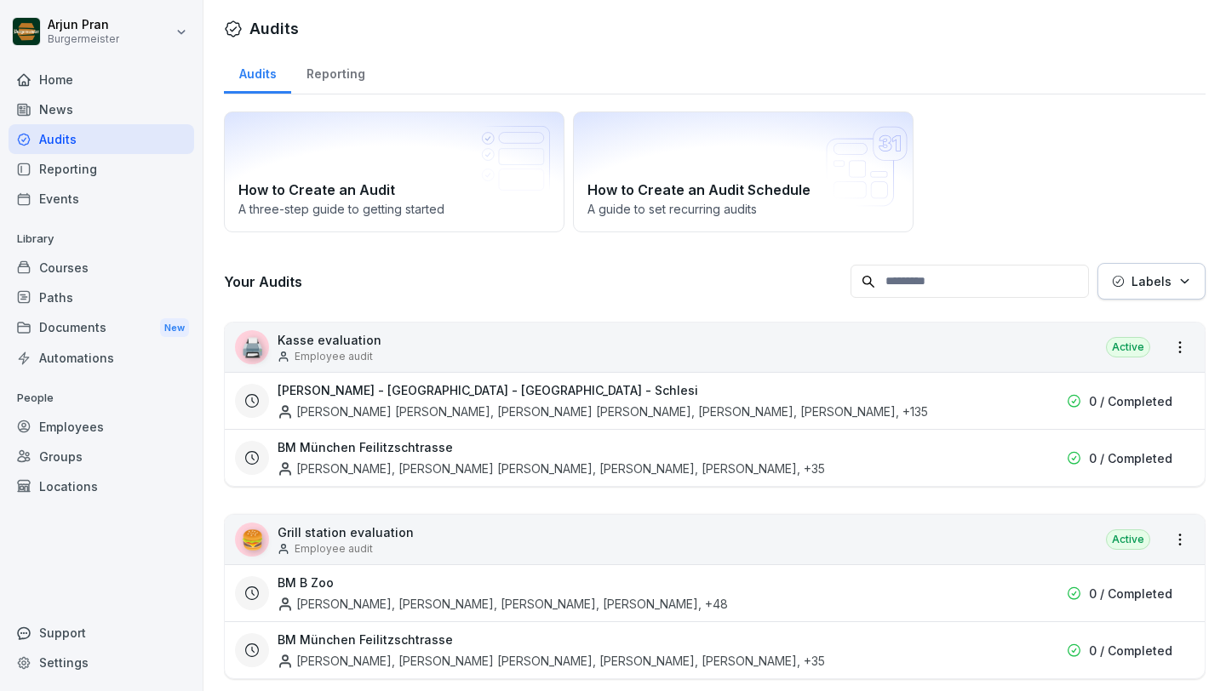
click at [72, 134] on div "Audits" at bounding box center [102, 139] width 186 height 30
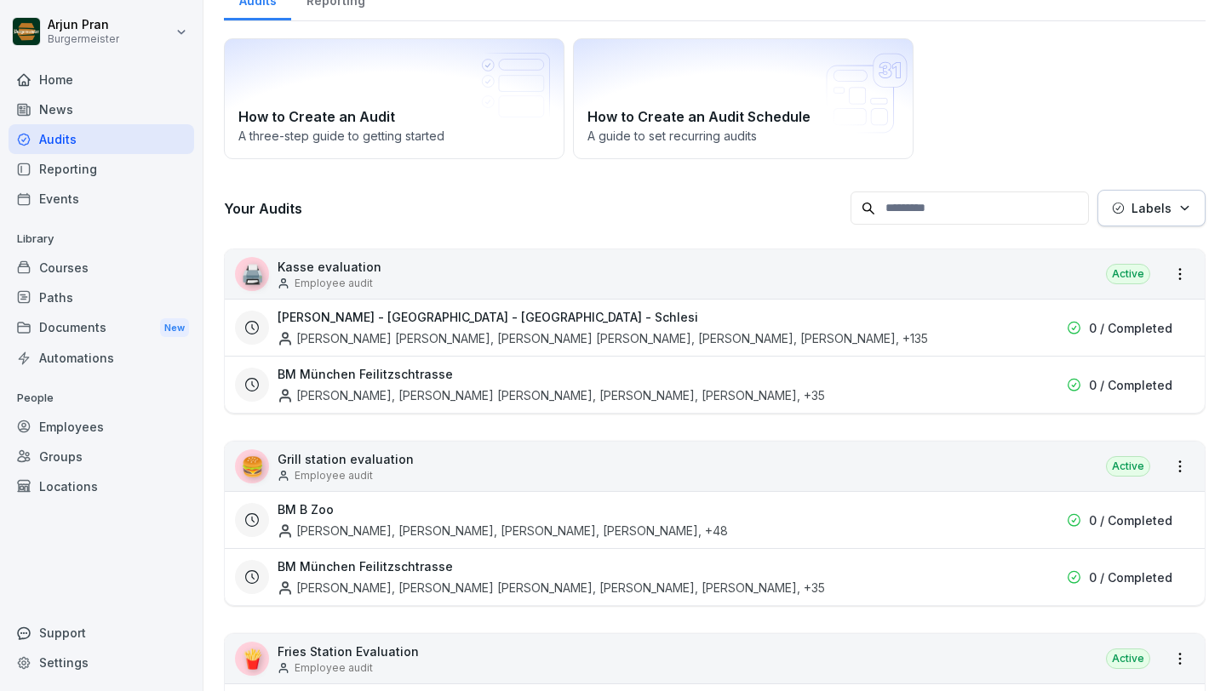
scroll to position [65, 0]
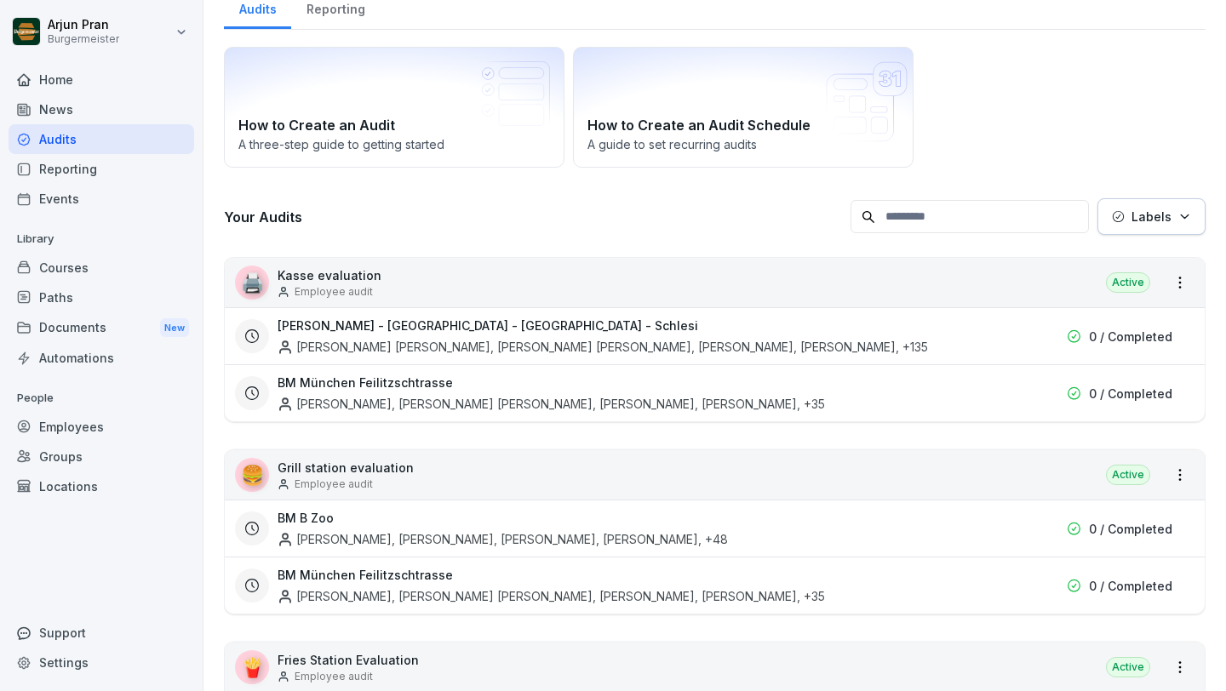
click at [317, 283] on p "Kasse evaluation" at bounding box center [330, 275] width 104 height 18
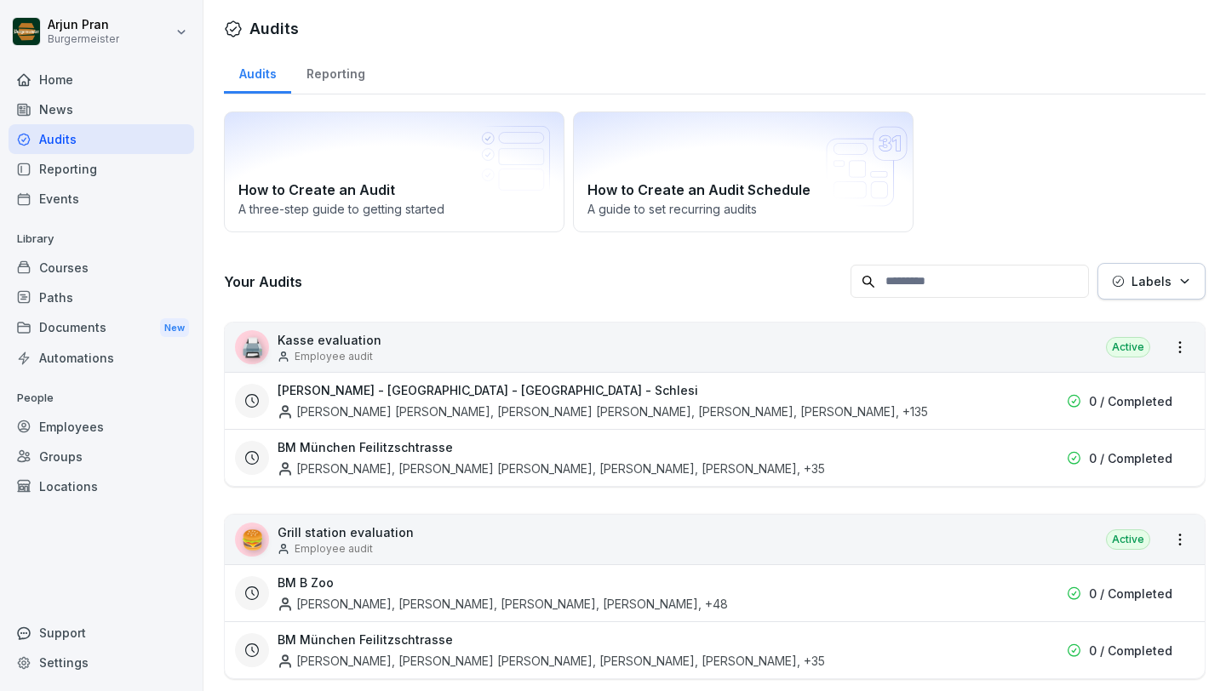
click at [450, 391] on h3 "[PERSON_NAME] - [GEOGRAPHIC_DATA] - [GEOGRAPHIC_DATA] - Schlesi" at bounding box center [488, 390] width 421 height 18
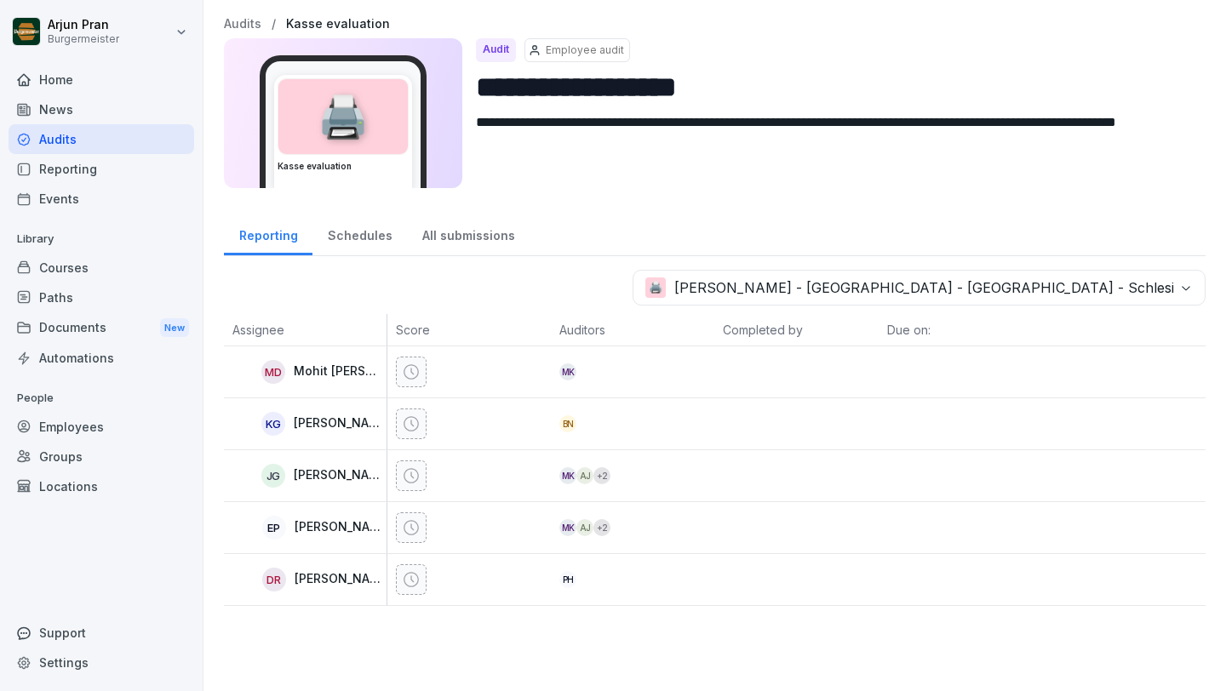
click at [292, 416] on div "KG [PERSON_NAME] [PERSON_NAME]" at bounding box center [309, 424] width 154 height 24
click at [313, 594] on div "[PERSON_NAME]" at bounding box center [305, 579] width 163 height 51
click at [388, 232] on div "Schedules" at bounding box center [359, 233] width 95 height 43
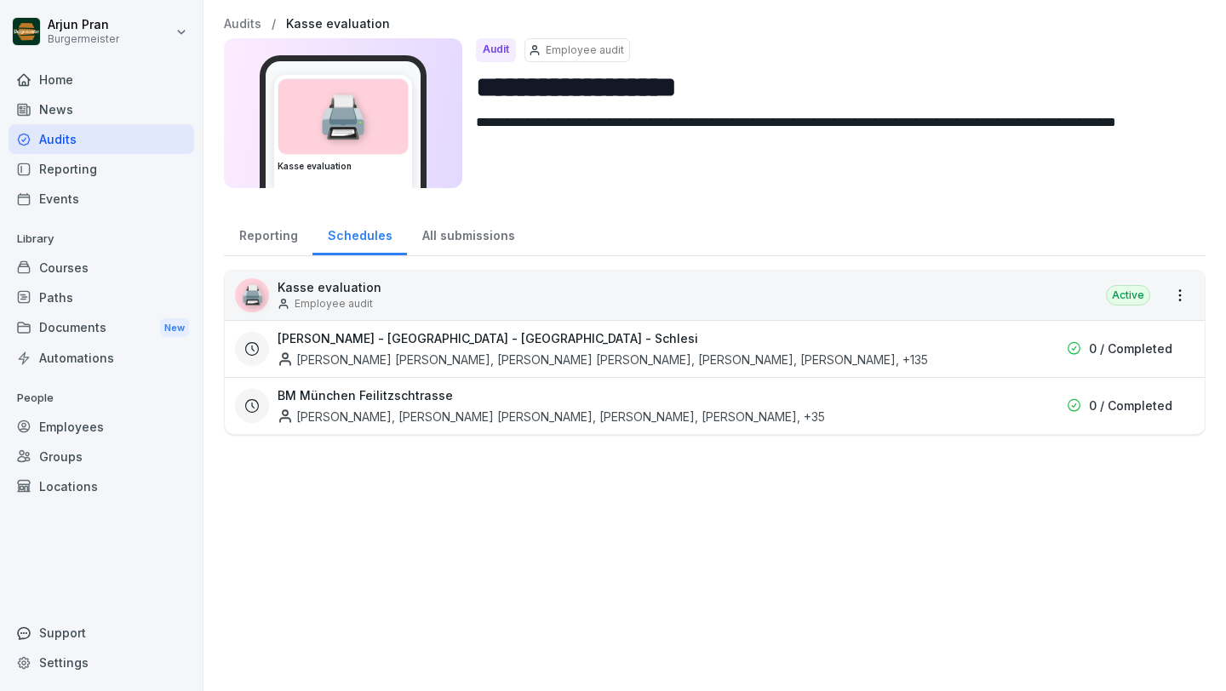
click at [462, 245] on div "All submissions" at bounding box center [468, 233] width 123 height 43
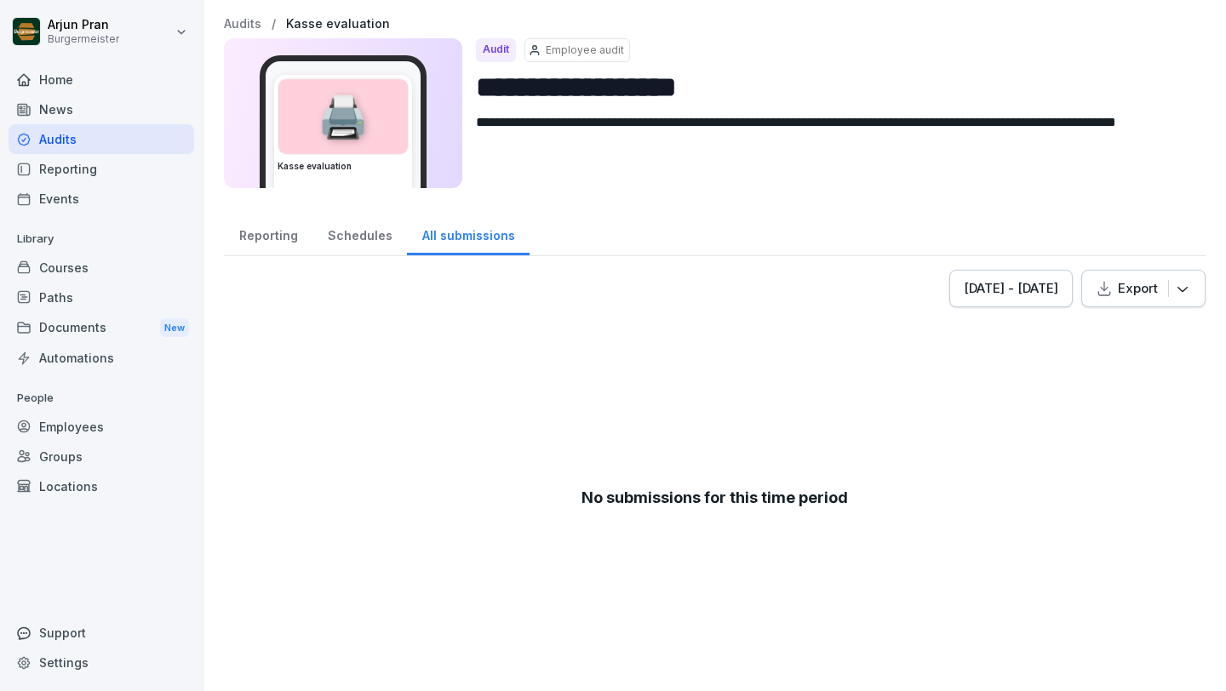
click at [388, 234] on div "Schedules" at bounding box center [359, 233] width 95 height 43
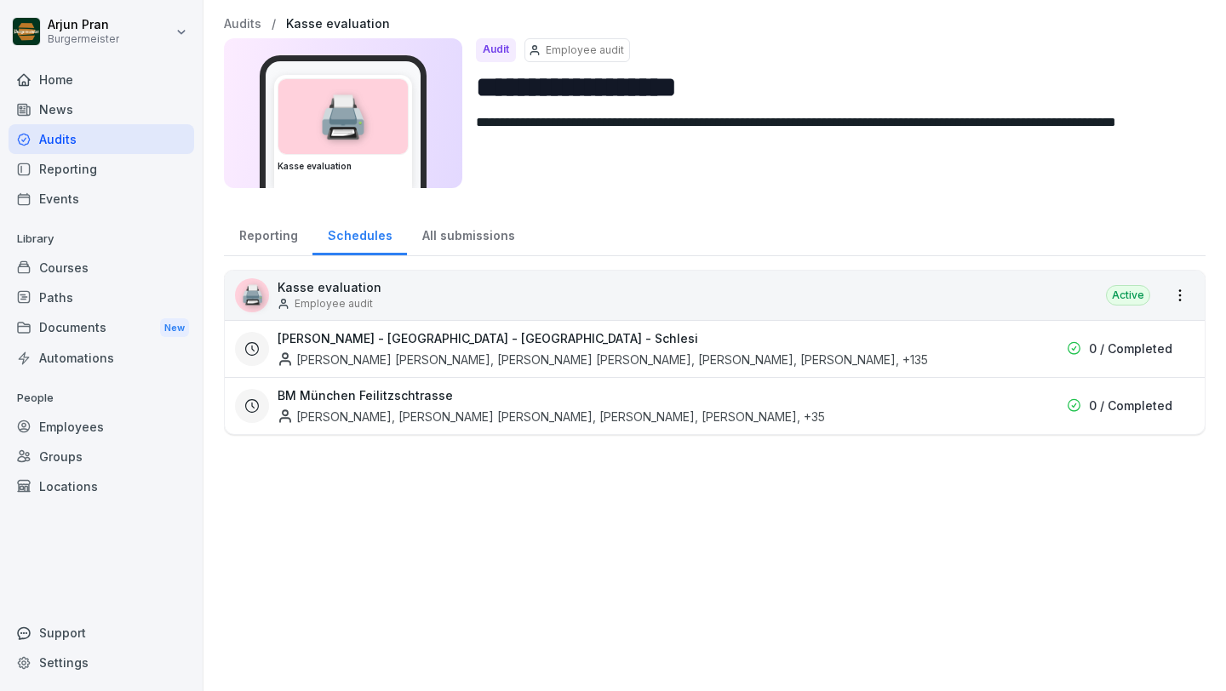
click at [332, 358] on div "[PERSON_NAME] [PERSON_NAME], [PERSON_NAME] [PERSON_NAME], [PERSON_NAME], [PERSO…" at bounding box center [603, 360] width 650 height 18
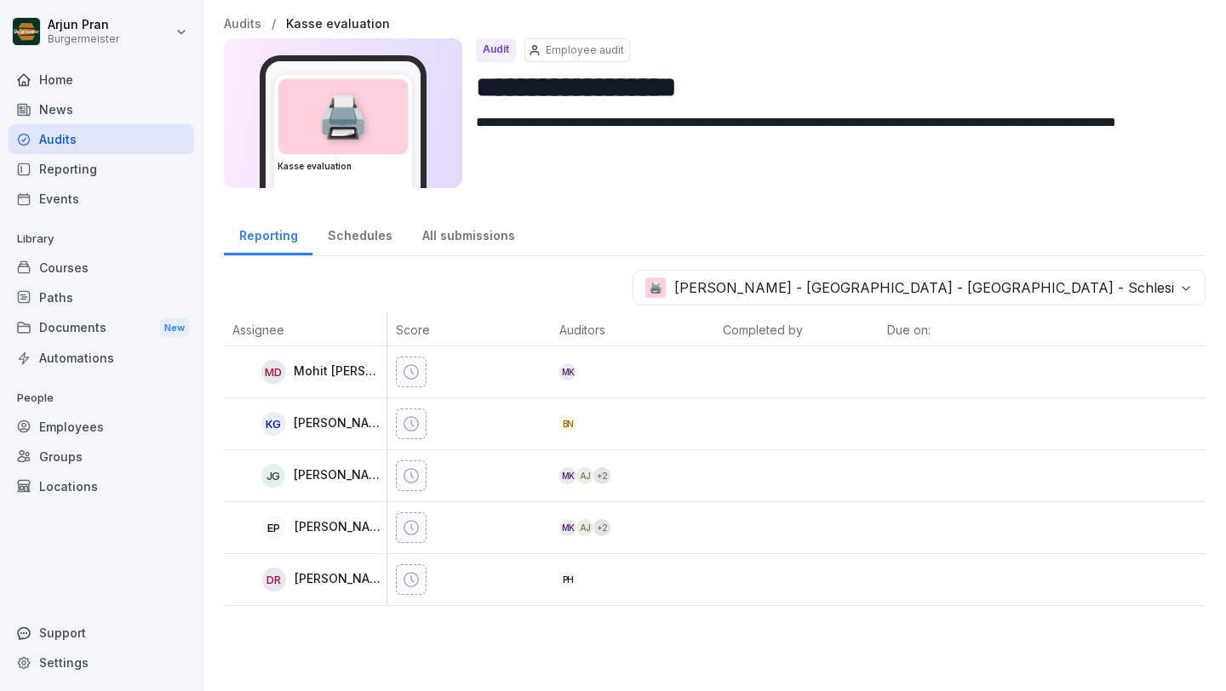
click at [342, 367] on p "Mohit [PERSON_NAME]" at bounding box center [338, 371] width 89 height 14
click at [415, 373] on icon at bounding box center [411, 372] width 17 height 17
click at [263, 388] on div "MD [PERSON_NAME]" at bounding box center [305, 372] width 163 height 51
click at [590, 333] on th "Auditors" at bounding box center [632, 330] width 163 height 32
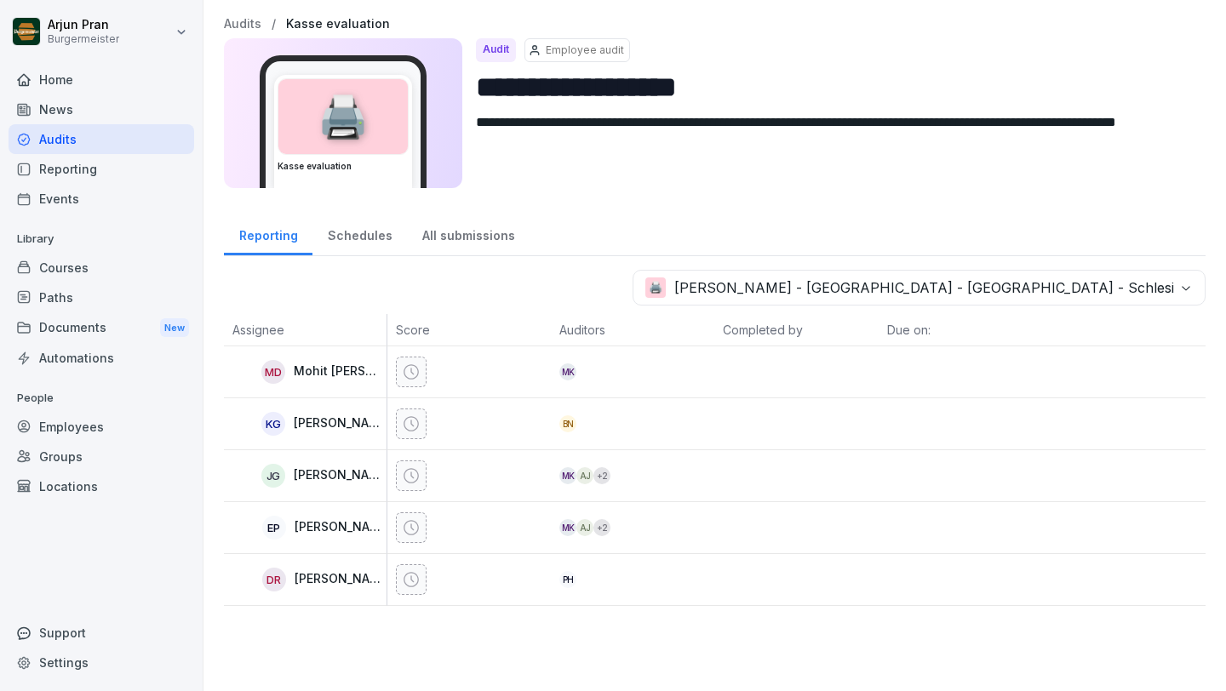
click at [938, 286] on body "**********" at bounding box center [613, 345] width 1226 height 691
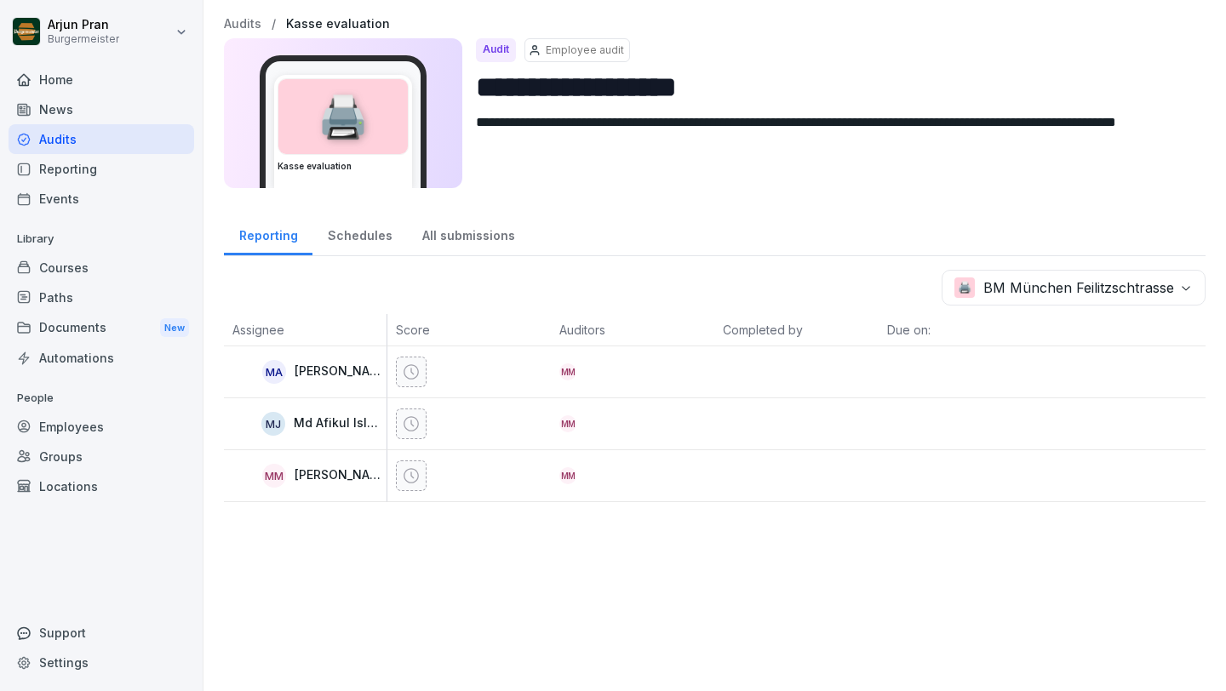
click at [313, 464] on div "MM [PERSON_NAME]" at bounding box center [309, 476] width 154 height 24
click at [361, 275] on div "🖨️ BM München Feilitzschtrasse" at bounding box center [715, 288] width 982 height 36
click at [339, 229] on div "Schedules" at bounding box center [359, 233] width 95 height 43
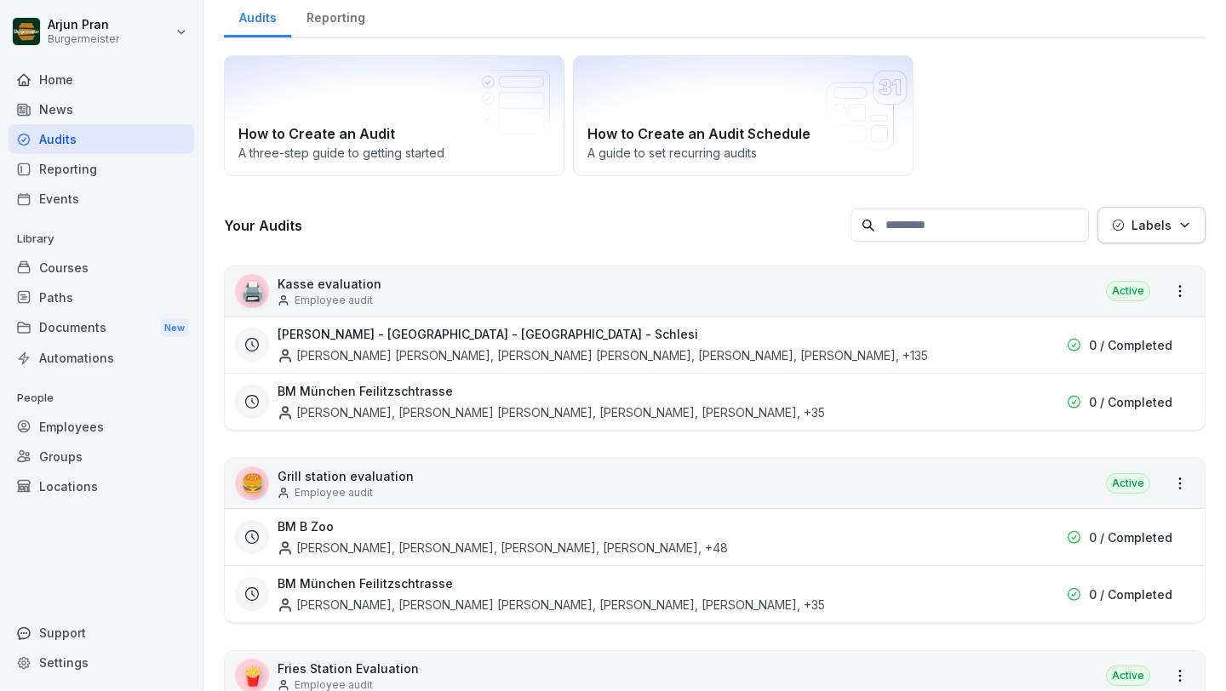
scroll to position [66, 0]
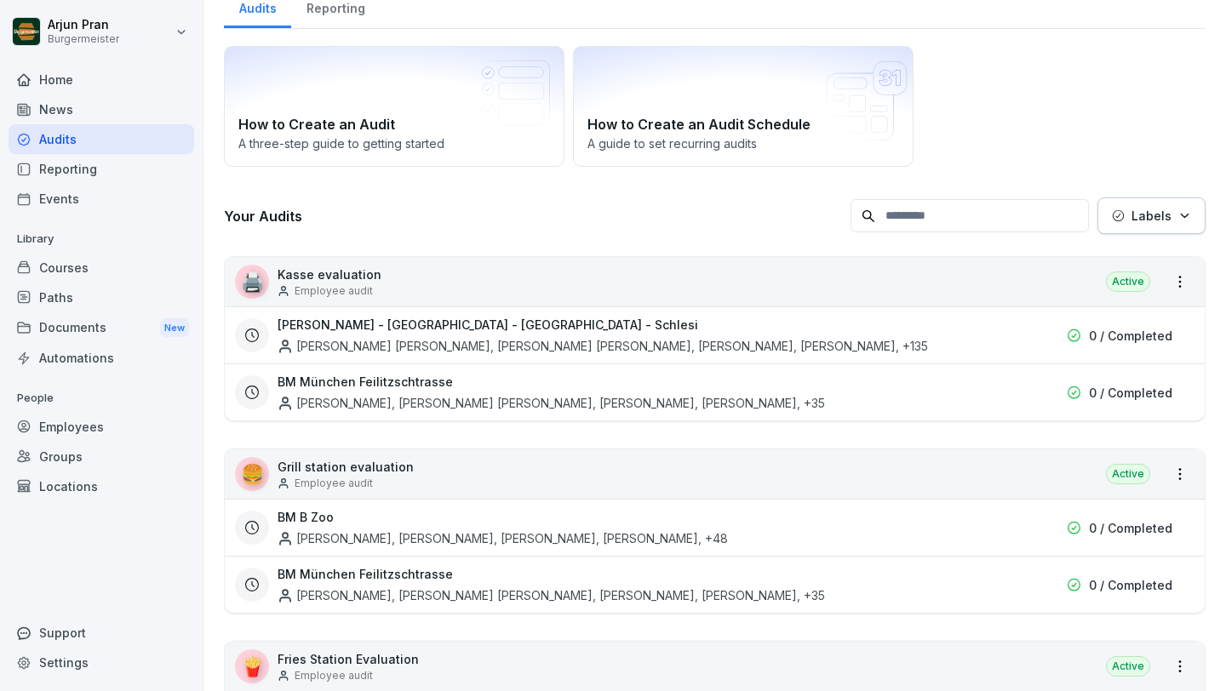
click at [118, 314] on div "Documents New" at bounding box center [102, 328] width 186 height 32
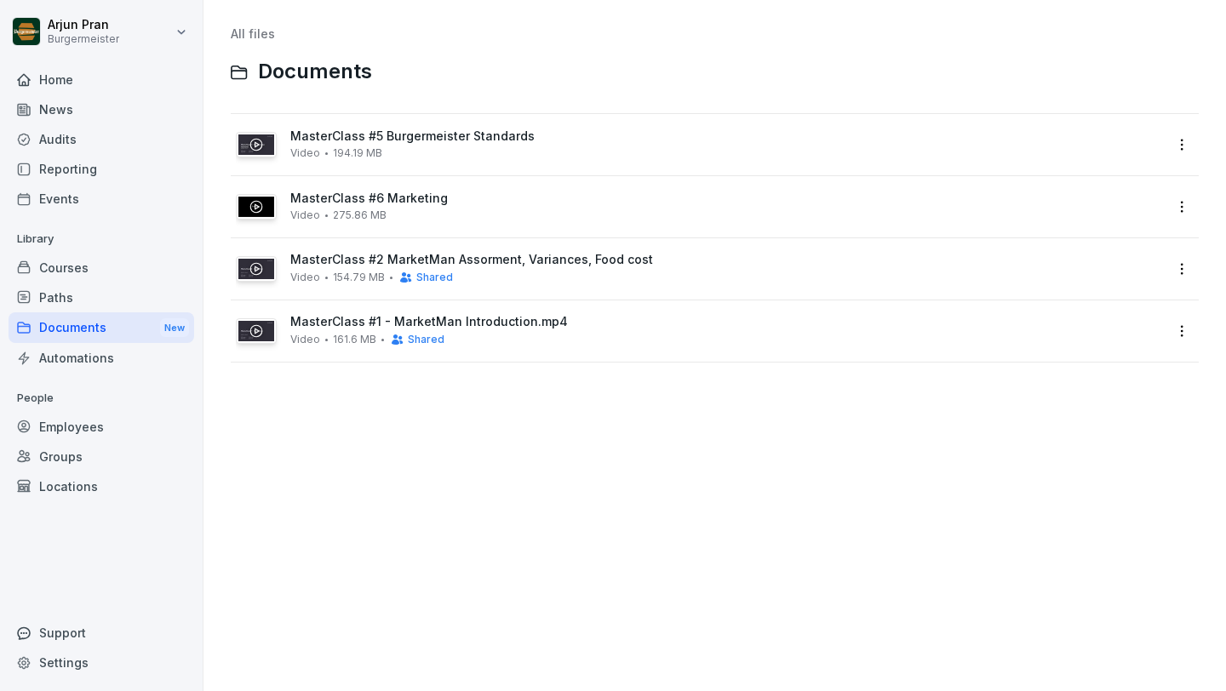
click at [115, 289] on div "Paths" at bounding box center [102, 298] width 186 height 30
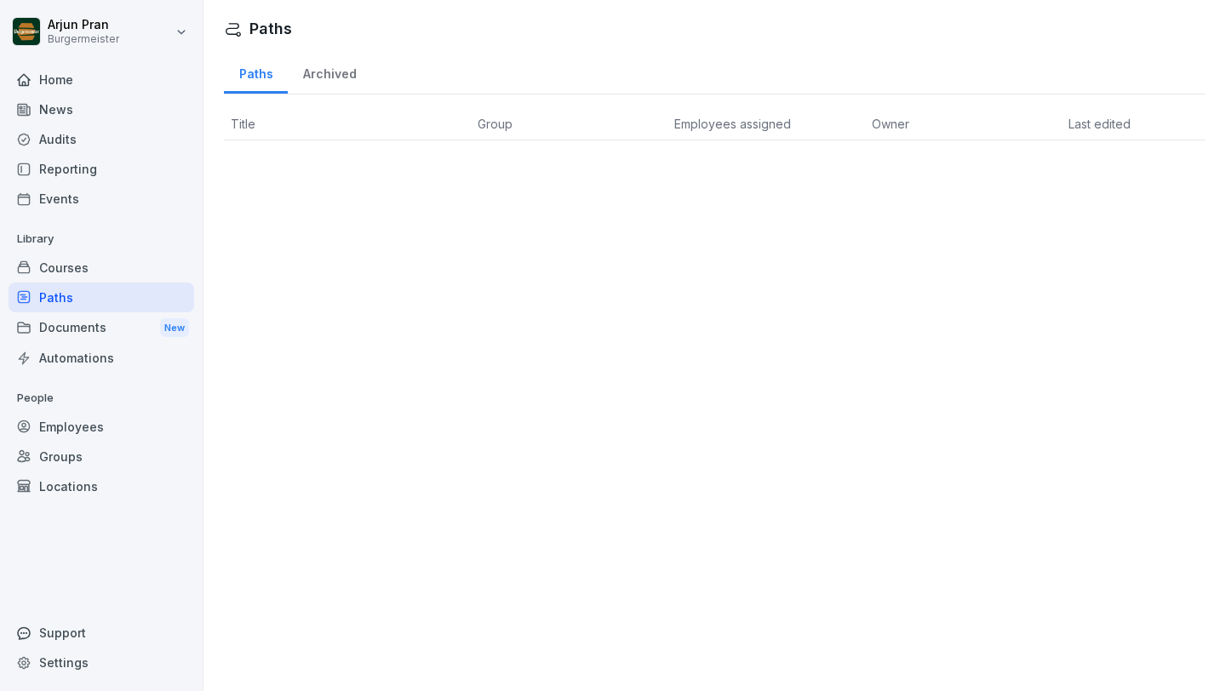
click at [124, 257] on div "Courses" at bounding box center [102, 268] width 186 height 30
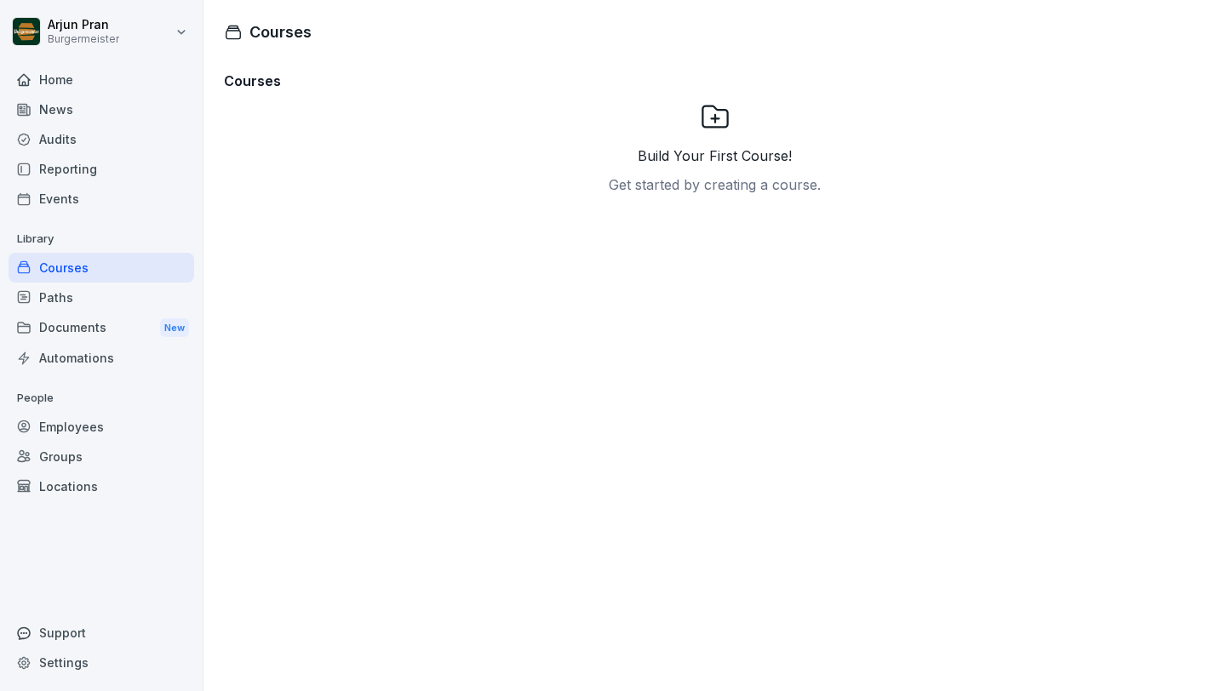
click at [112, 194] on div "Events" at bounding box center [102, 199] width 186 height 30
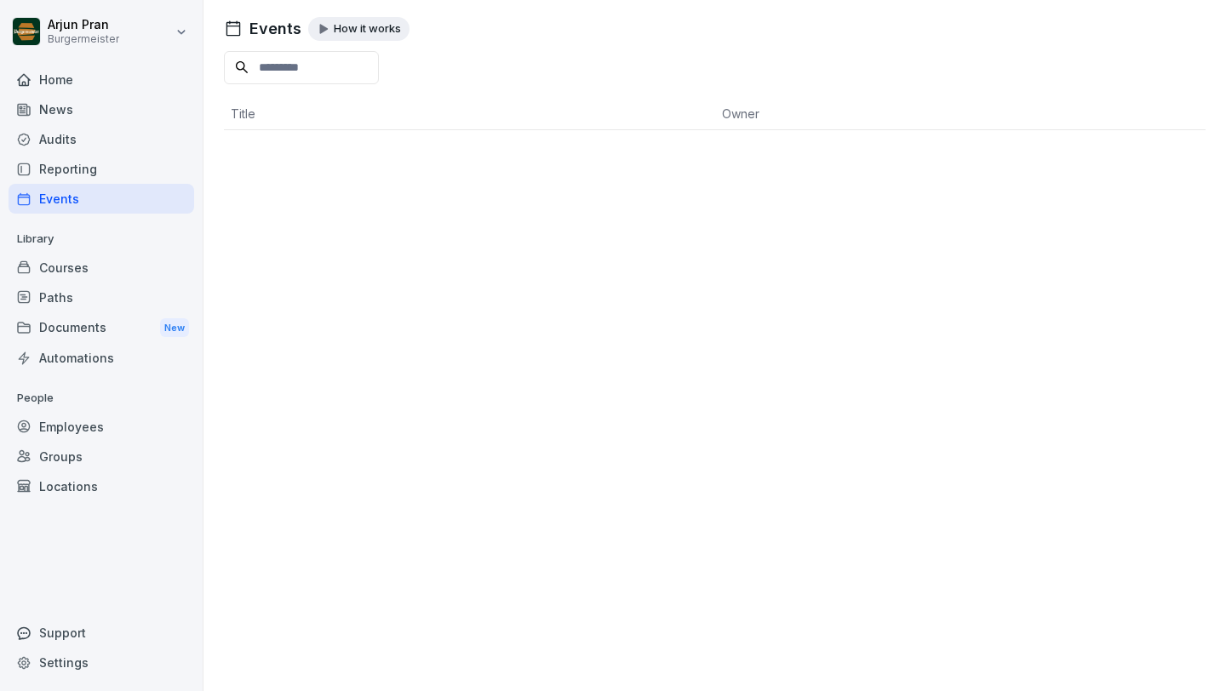
click at [125, 178] on div "Reporting" at bounding box center [102, 169] width 186 height 30
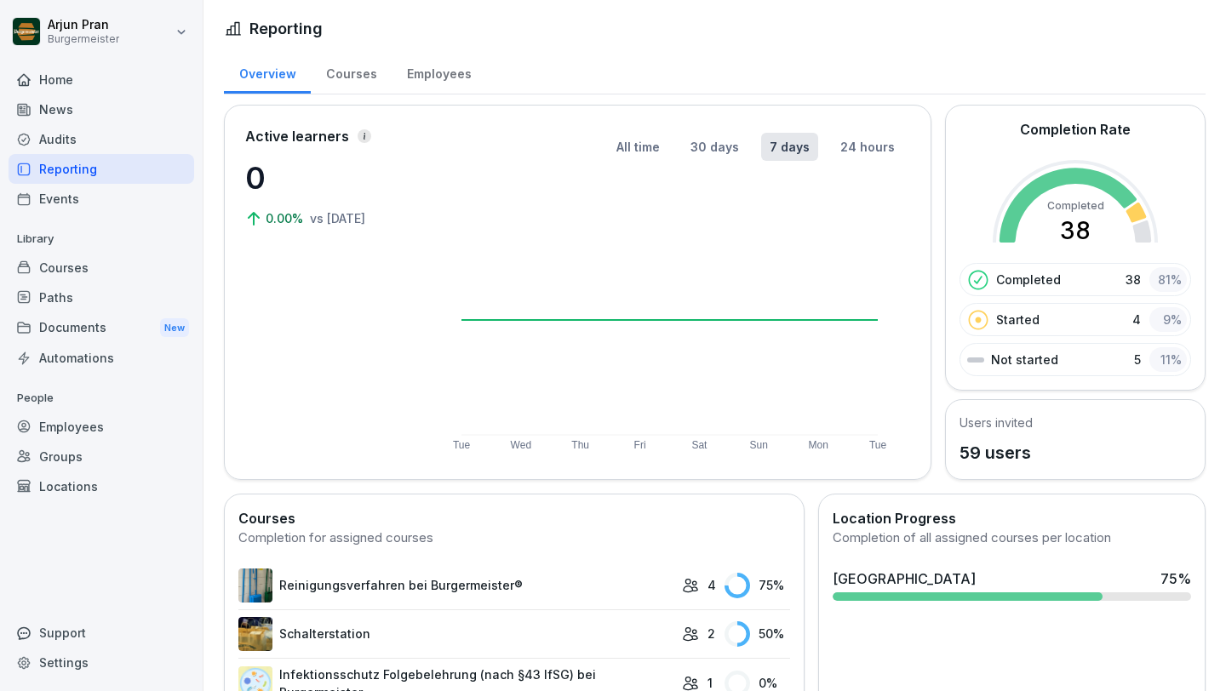
click at [399, 586] on link "Reinigungsverfahren bei Burgermeister®" at bounding box center [455, 586] width 435 height 34
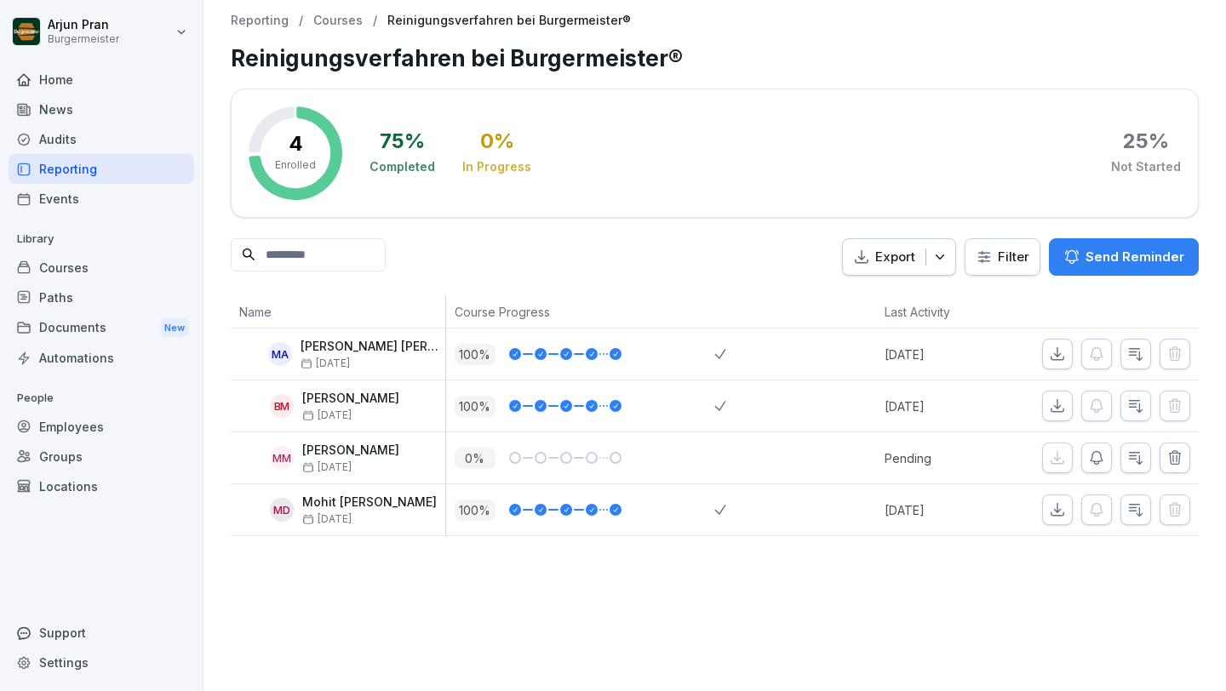
click at [121, 65] on div "Home" at bounding box center [102, 80] width 186 height 30
